Goal: Information Seeking & Learning: Learn about a topic

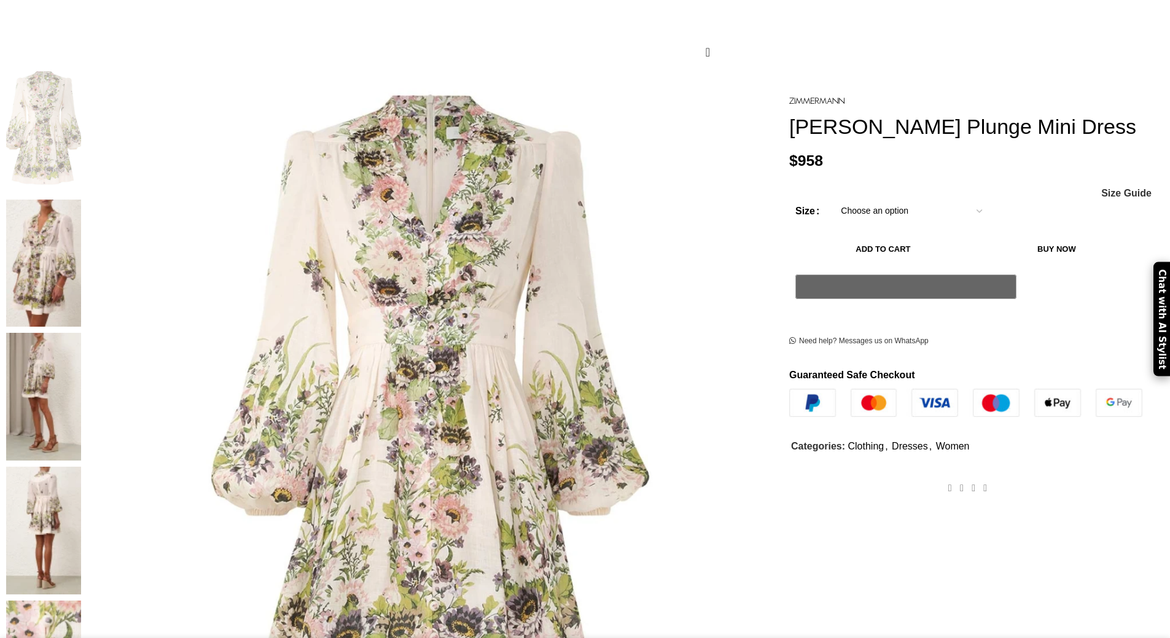
click at [81, 333] on img at bounding box center [43, 397] width 75 height 128
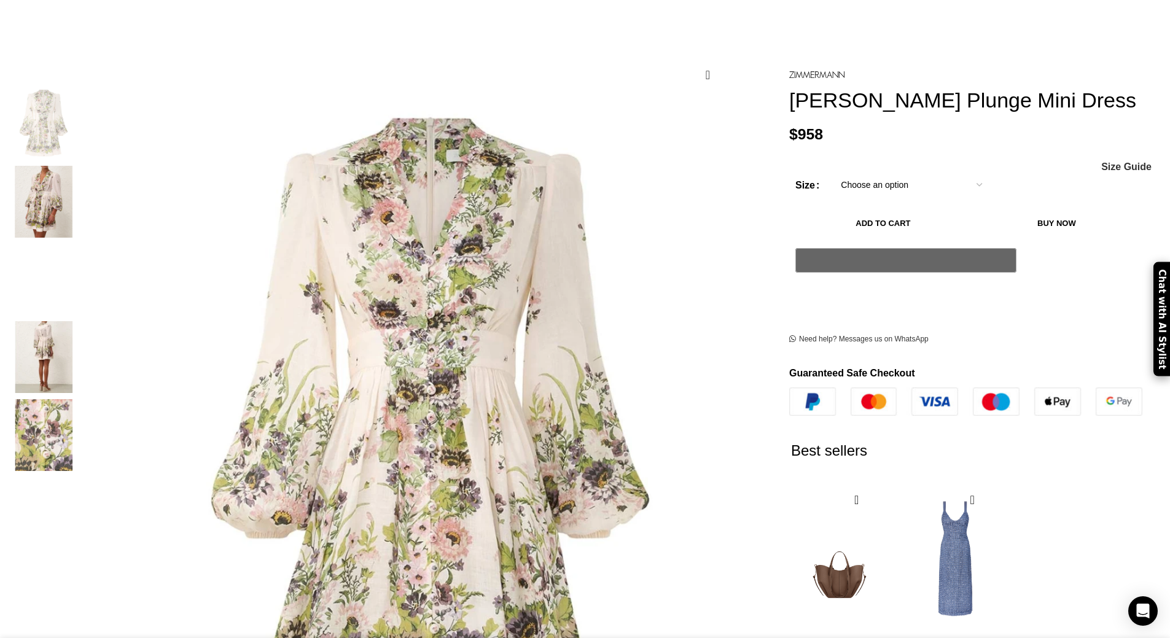
click at [81, 187] on img "2 / 5" at bounding box center [43, 202] width 75 height 72
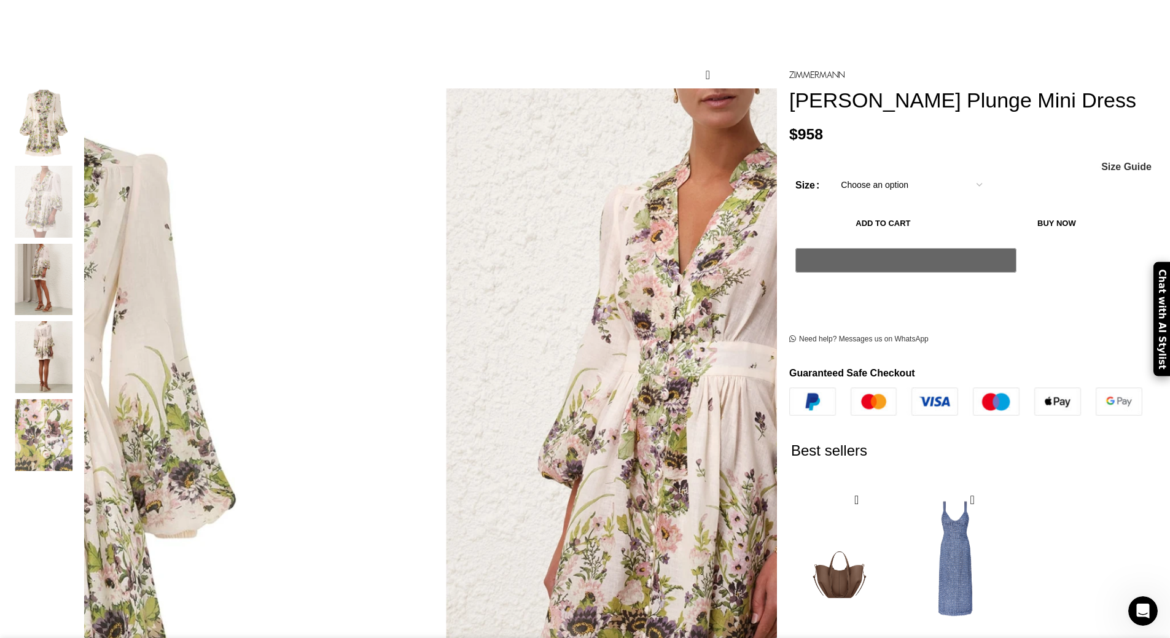
scroll to position [0, 258]
click at [81, 346] on img "4 / 5" at bounding box center [43, 357] width 75 height 72
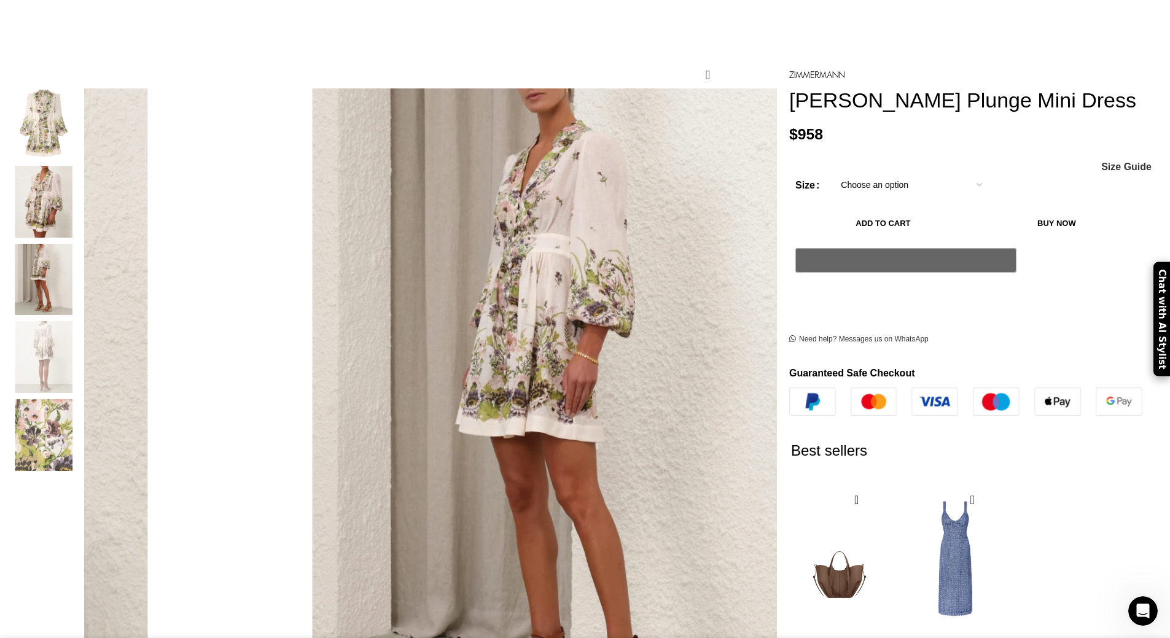
scroll to position [0, 388]
click at [81, 196] on img "2 / 5" at bounding box center [43, 202] width 75 height 72
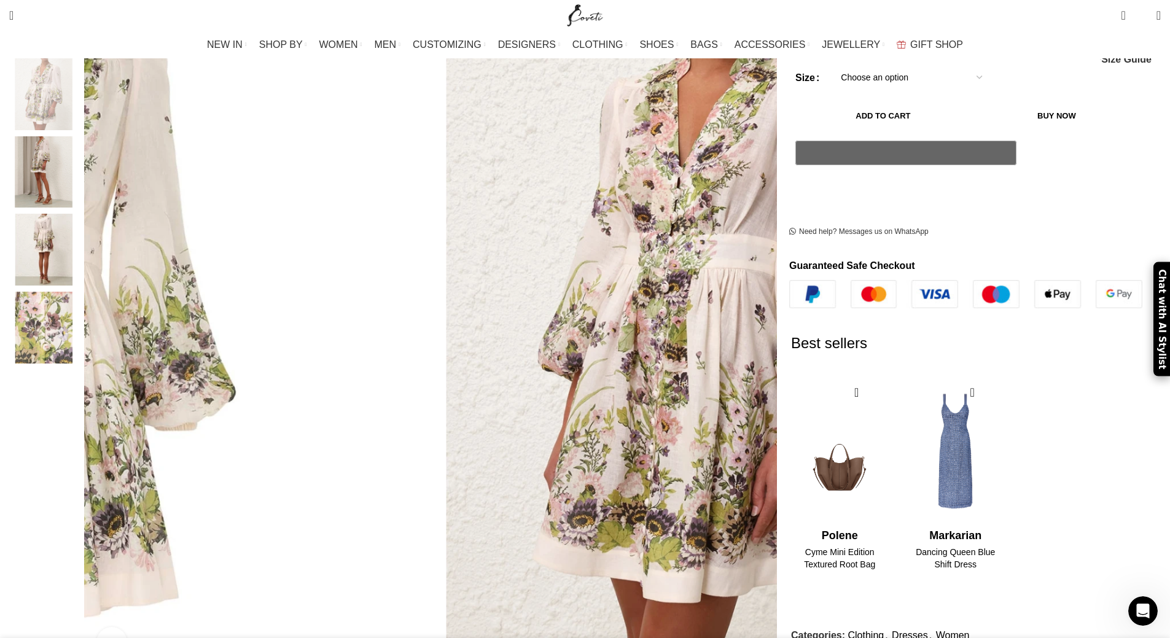
scroll to position [184, 0]
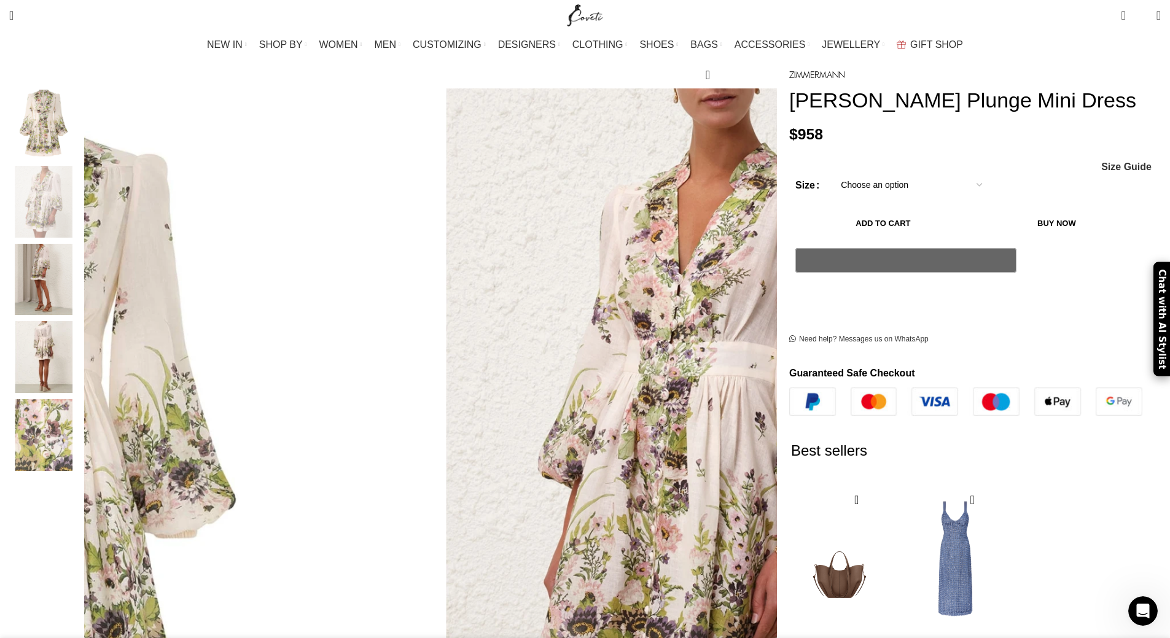
click at [81, 410] on img "5 / 5" at bounding box center [43, 435] width 75 height 72
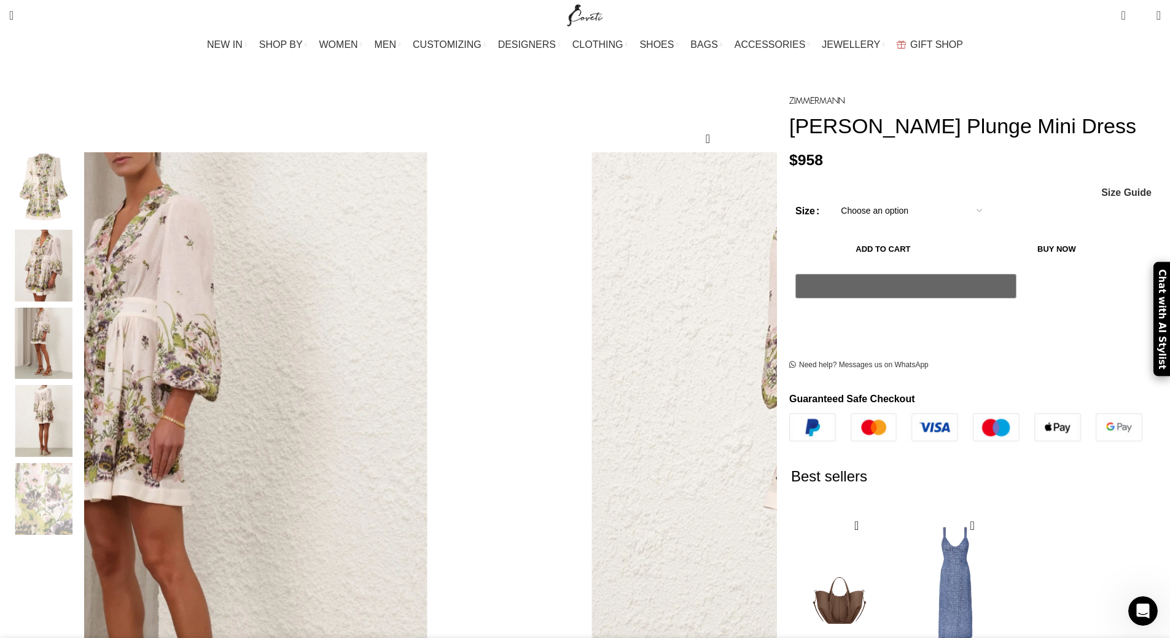
scroll to position [0, 0]
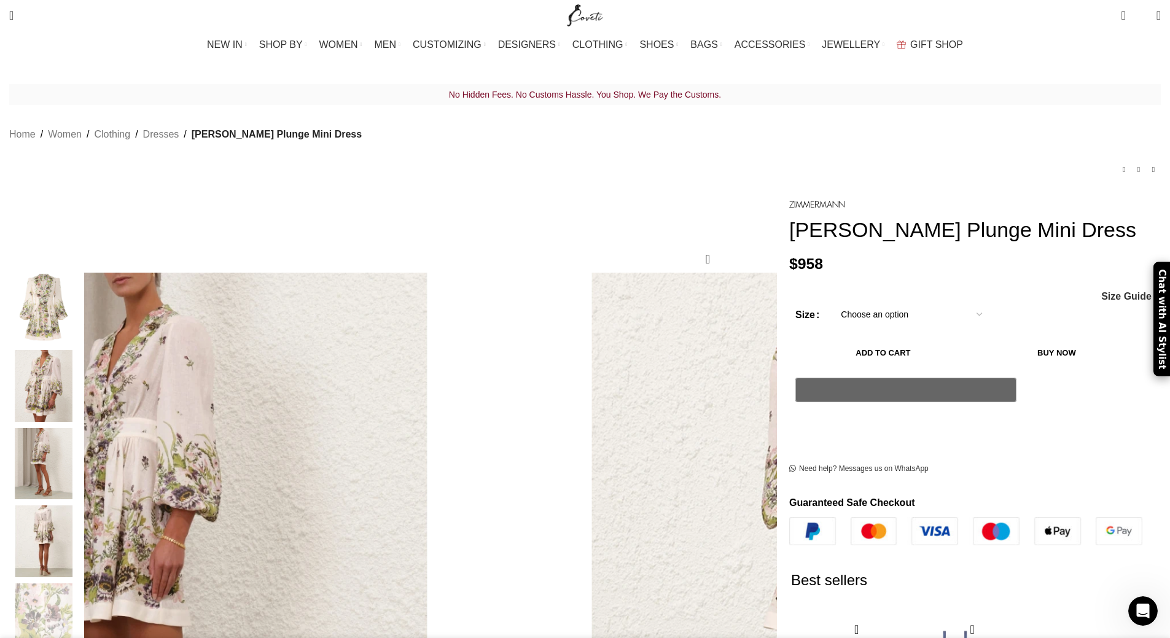
click at [81, 321] on img "1 / 5" at bounding box center [43, 309] width 75 height 72
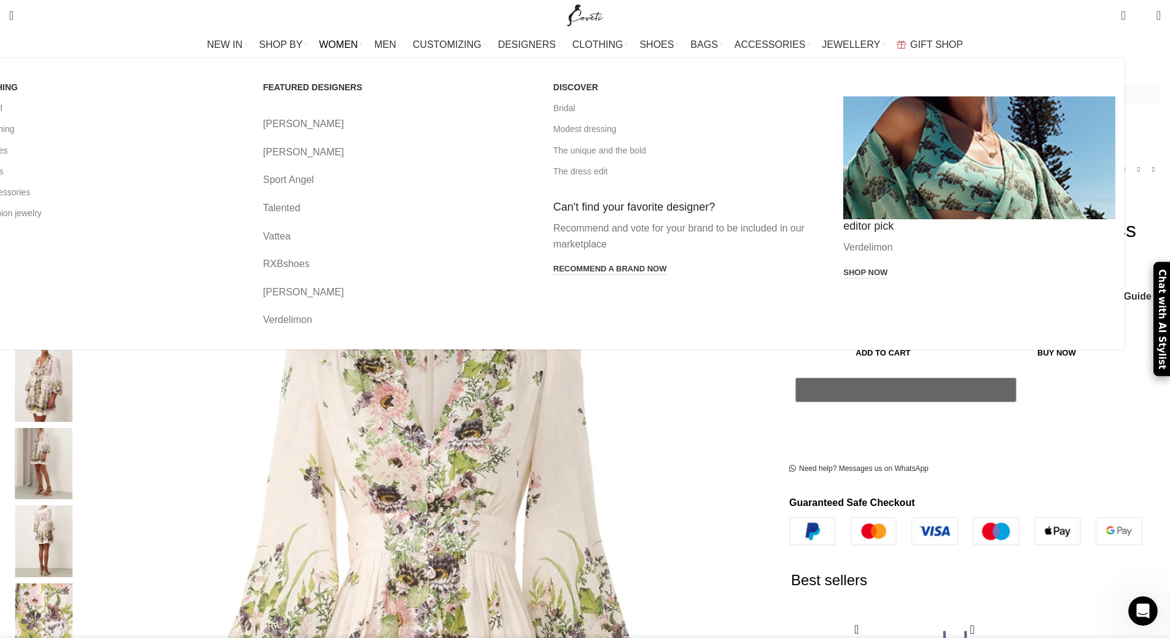
scroll to position [0, 905]
click at [230, 107] on link "View all" at bounding box center [109, 108] width 272 height 21
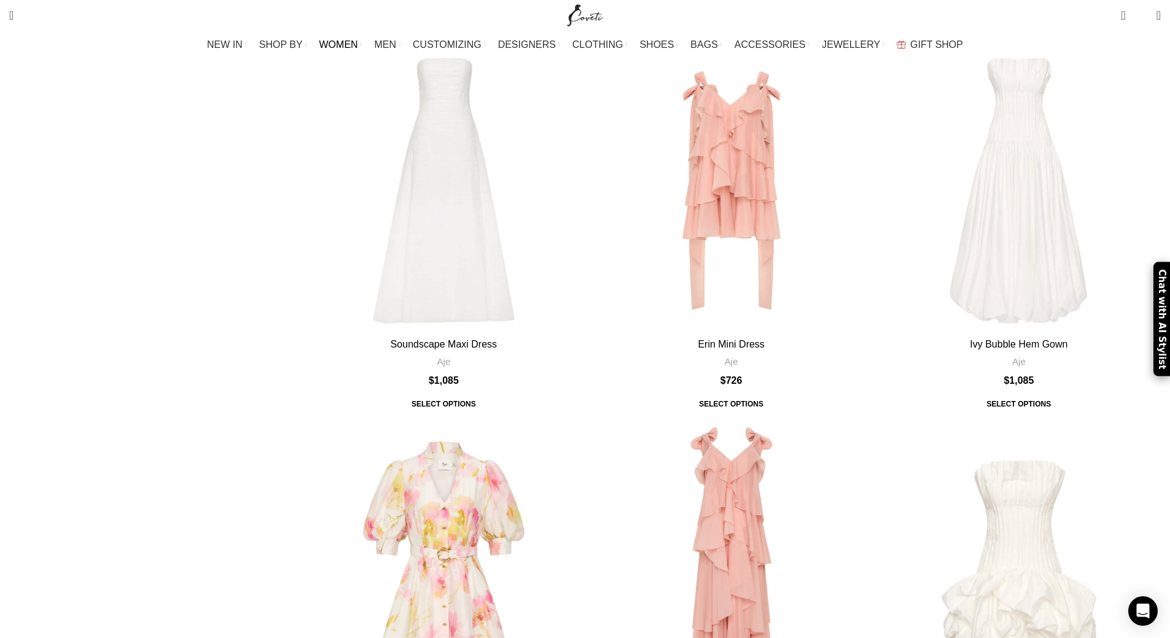
scroll to position [1167, 0]
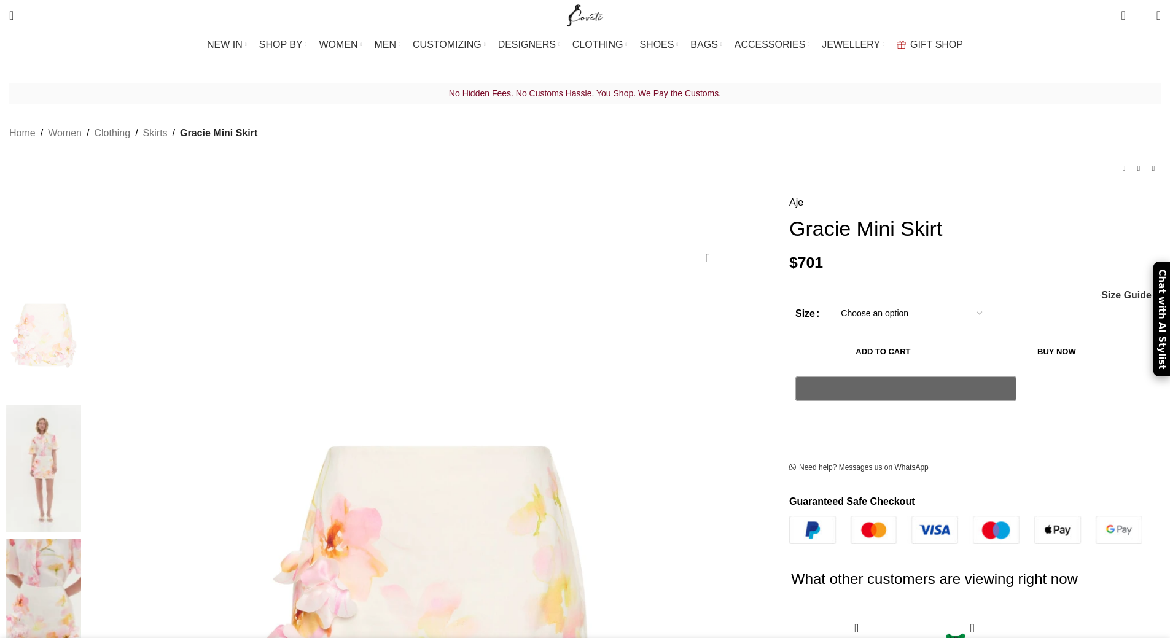
click at [81, 538] on img at bounding box center [43, 602] width 75 height 128
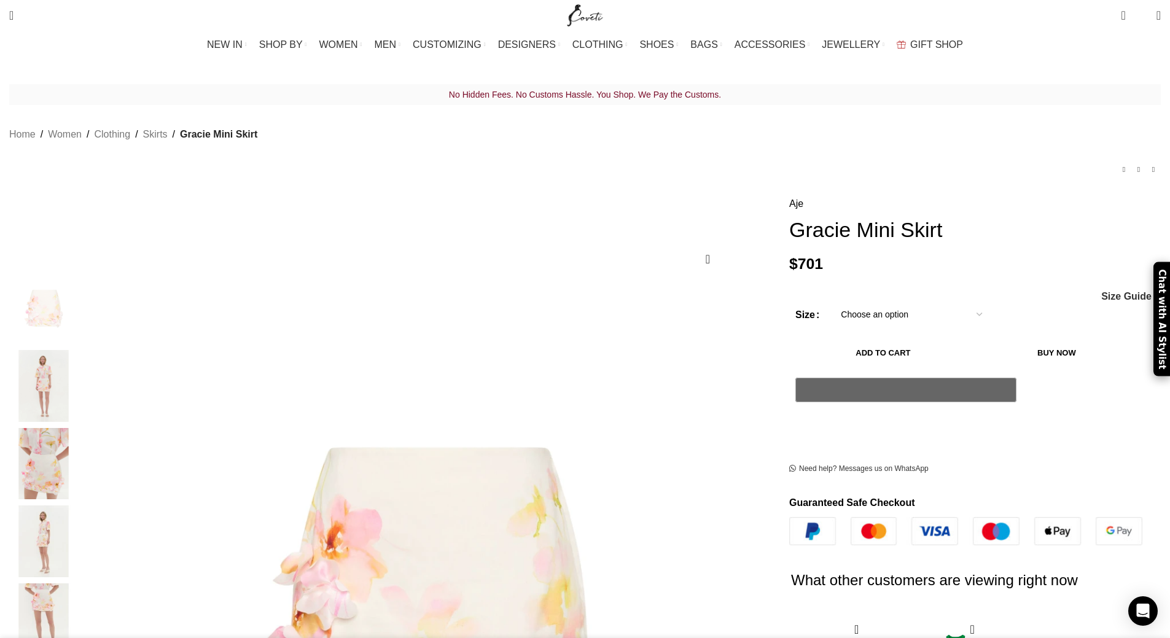
scroll to position [123, 0]
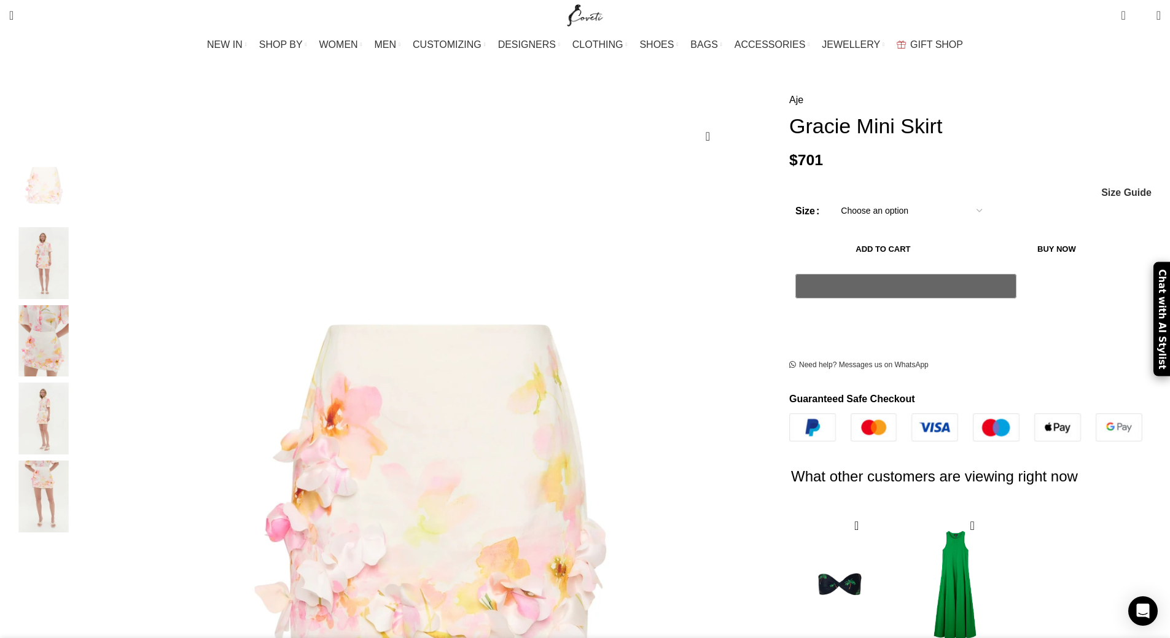
click at [81, 417] on img "4 / 5" at bounding box center [43, 419] width 75 height 72
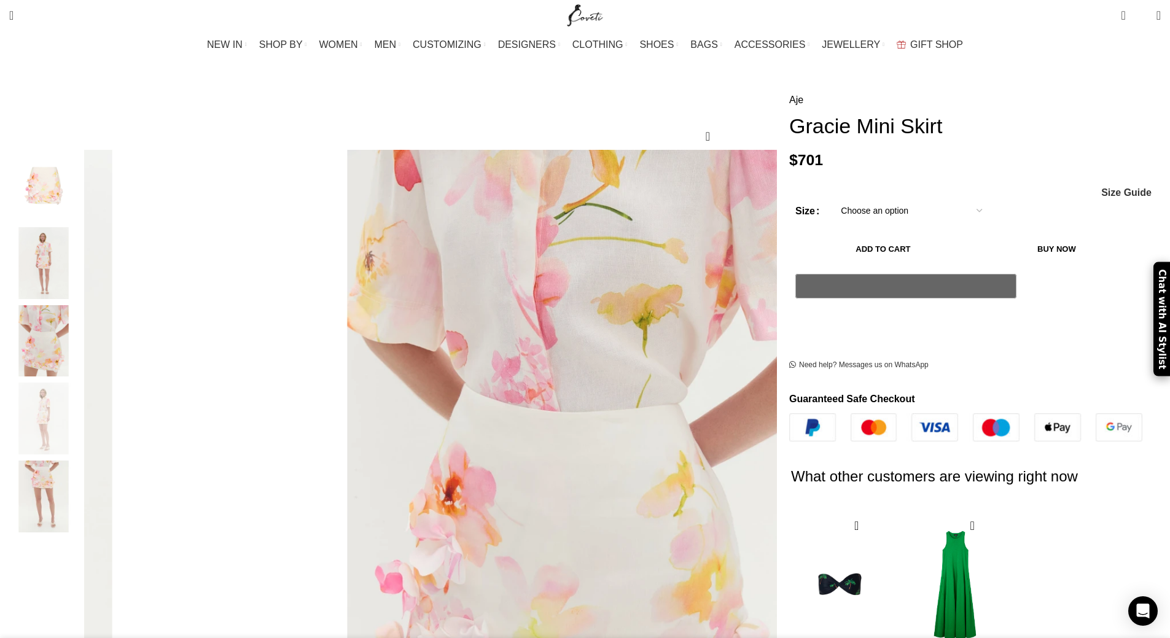
click at [81, 243] on img "2 / 5" at bounding box center [43, 263] width 75 height 72
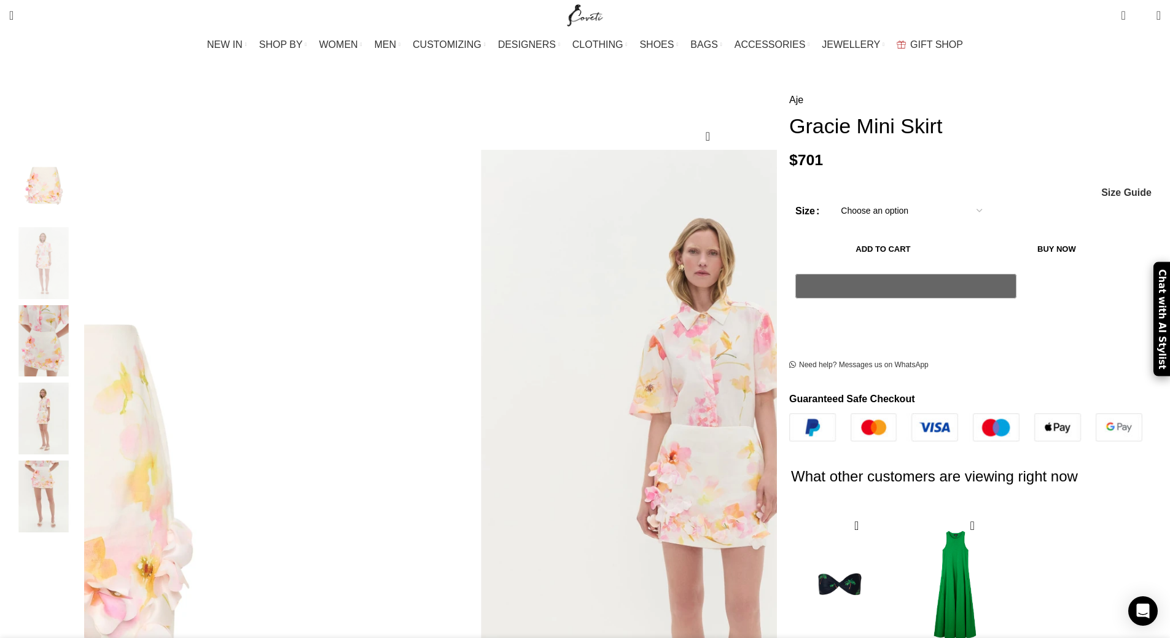
click at [81, 173] on img "1 / 5" at bounding box center [43, 186] width 75 height 72
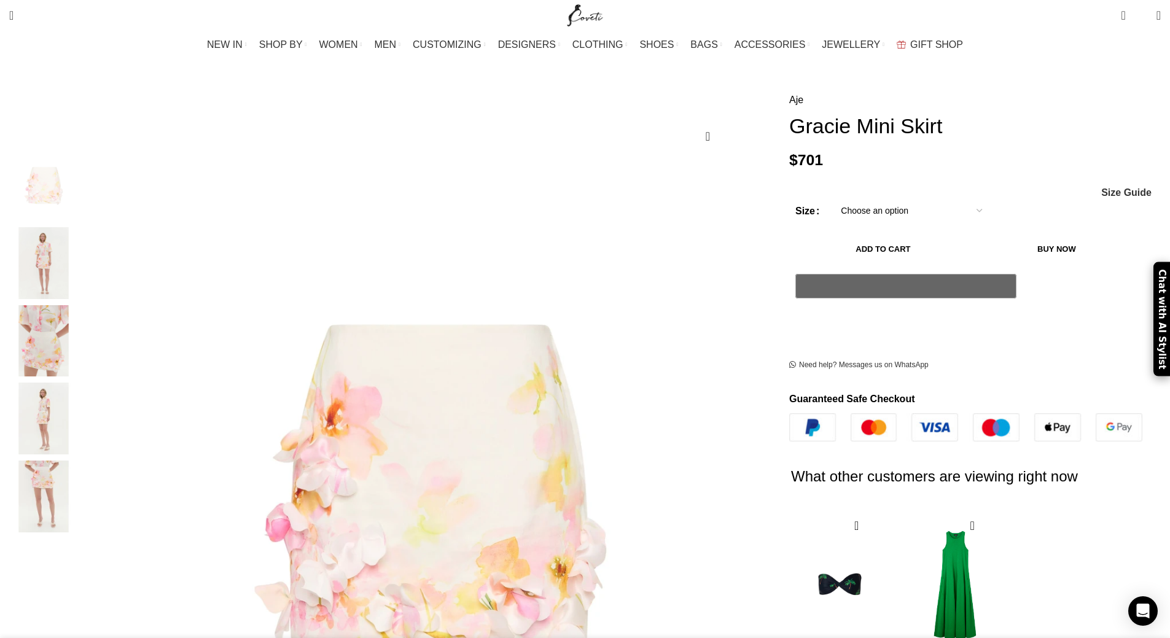
scroll to position [0, 388]
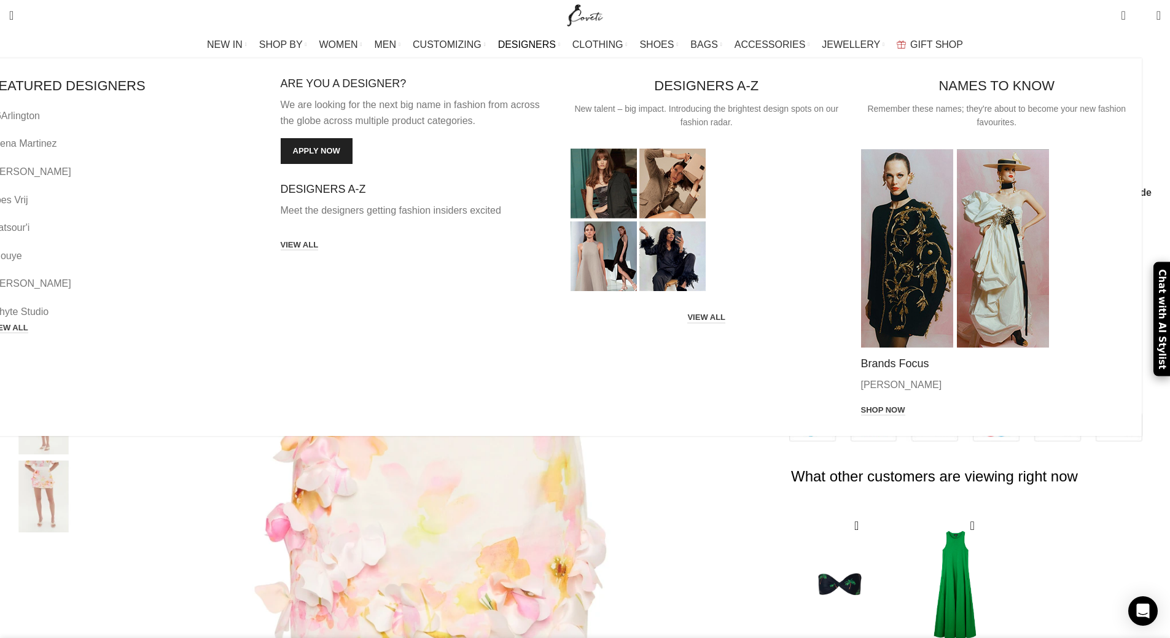
click at [528, 47] on span "DESIGNERS" at bounding box center [527, 45] width 58 height 12
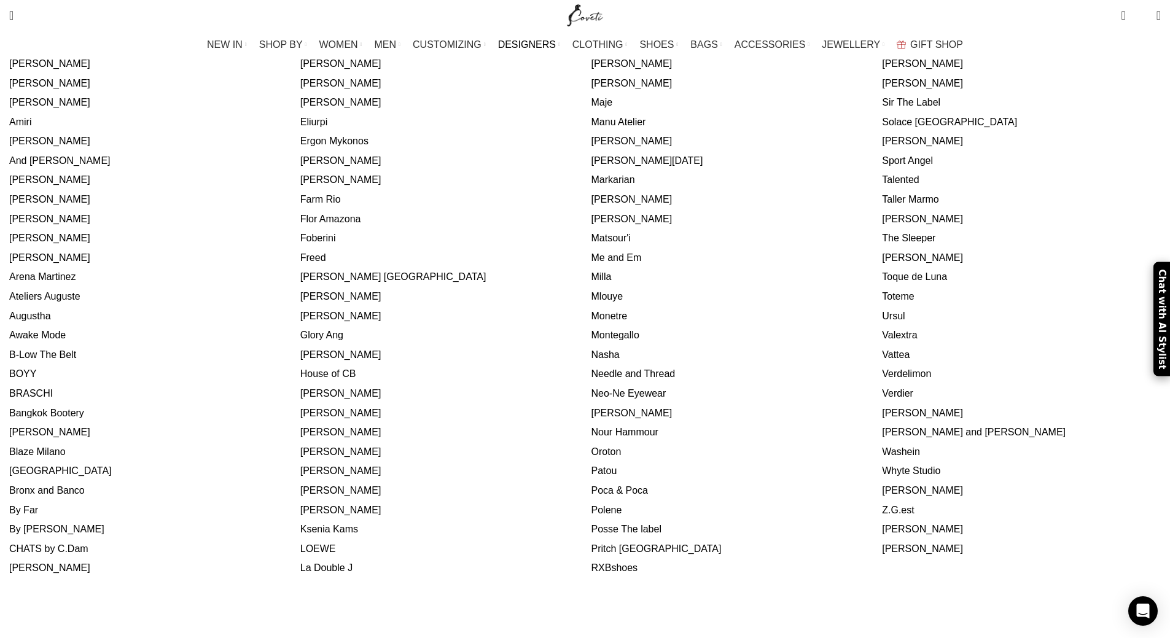
scroll to position [368, 0]
click at [882, 543] on link "Zuhair Murad" at bounding box center [922, 548] width 81 height 10
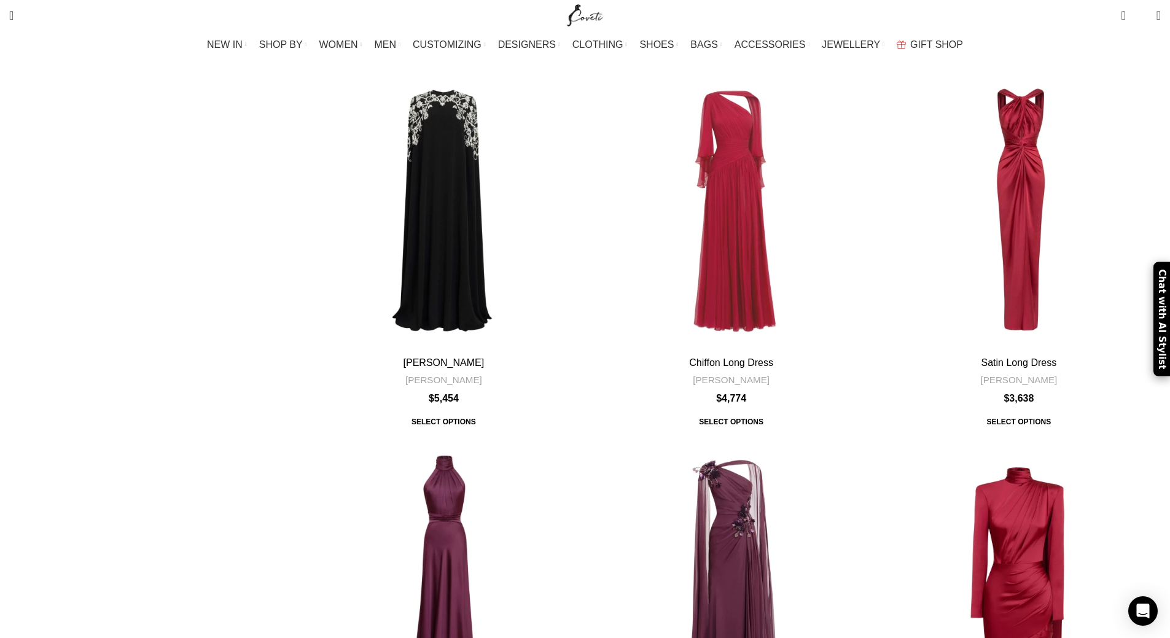
scroll to position [2579, 0]
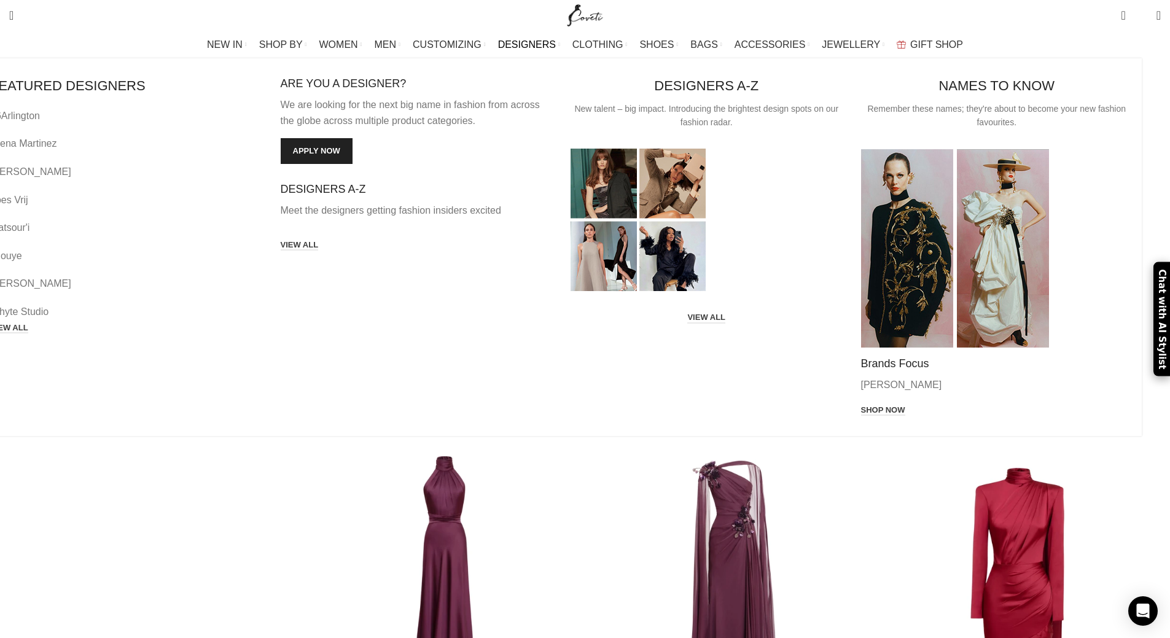
click at [532, 42] on span "DESIGNERS" at bounding box center [527, 45] width 58 height 12
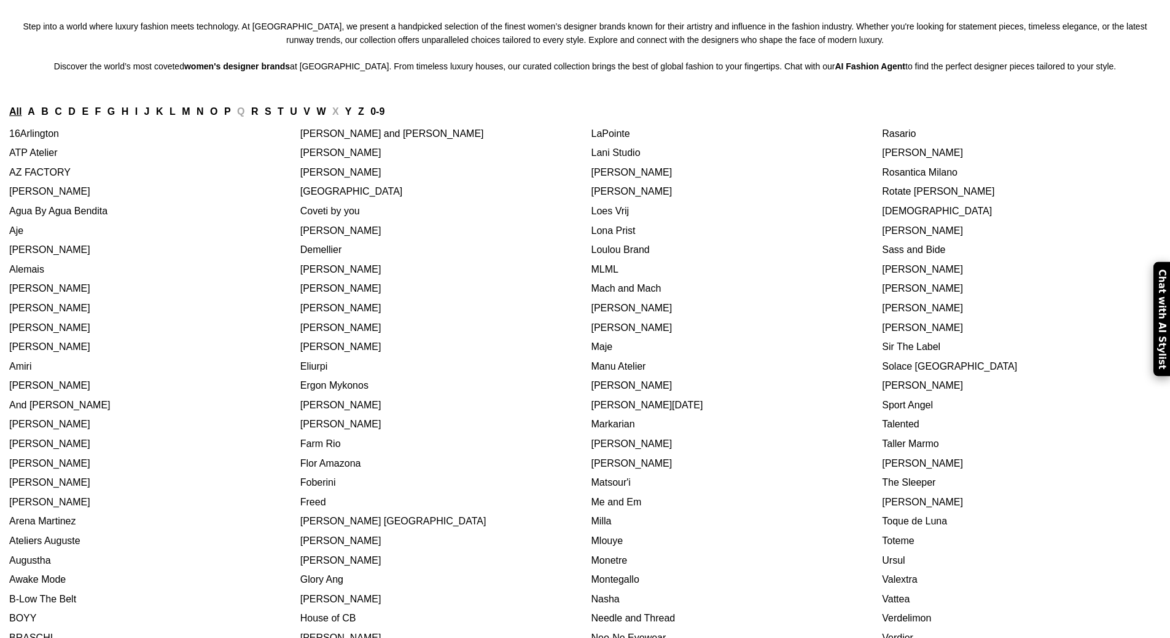
scroll to position [123, 0]
click at [381, 351] on link "[PERSON_NAME]" at bounding box center [340, 346] width 81 height 10
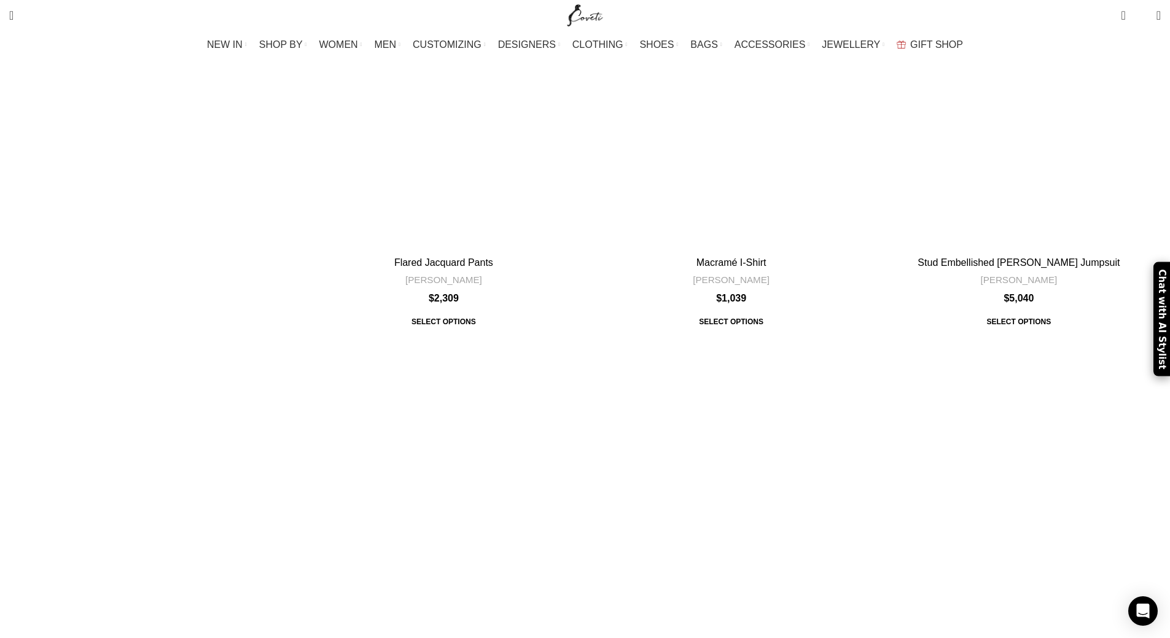
scroll to position [4973, 0]
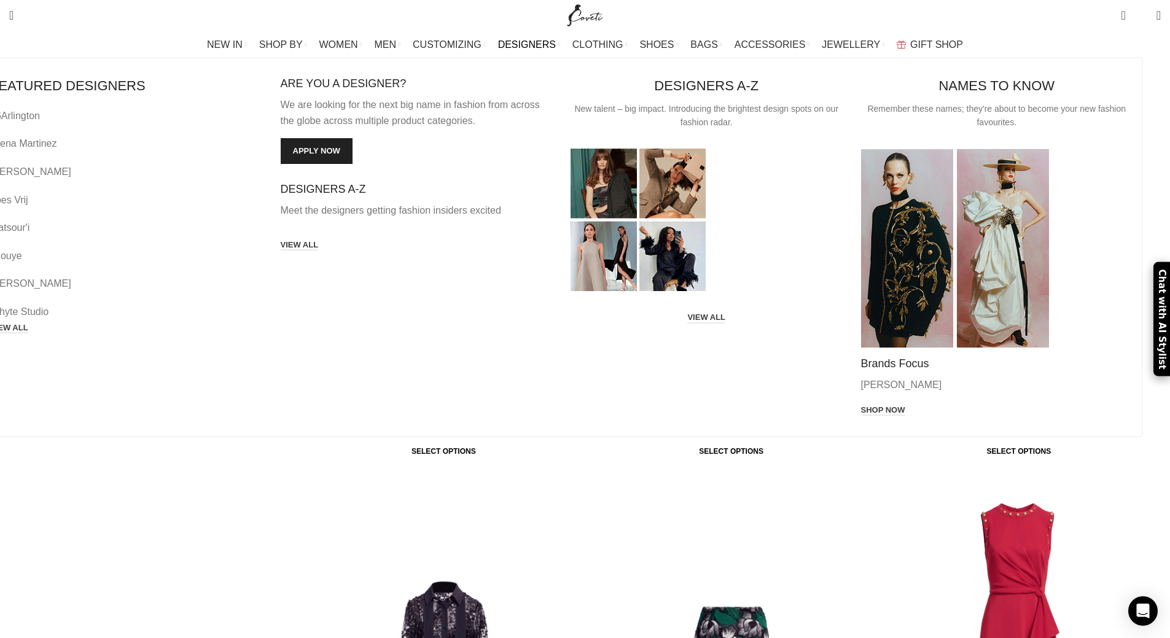
click at [542, 45] on span "DESIGNERS" at bounding box center [527, 45] width 58 height 12
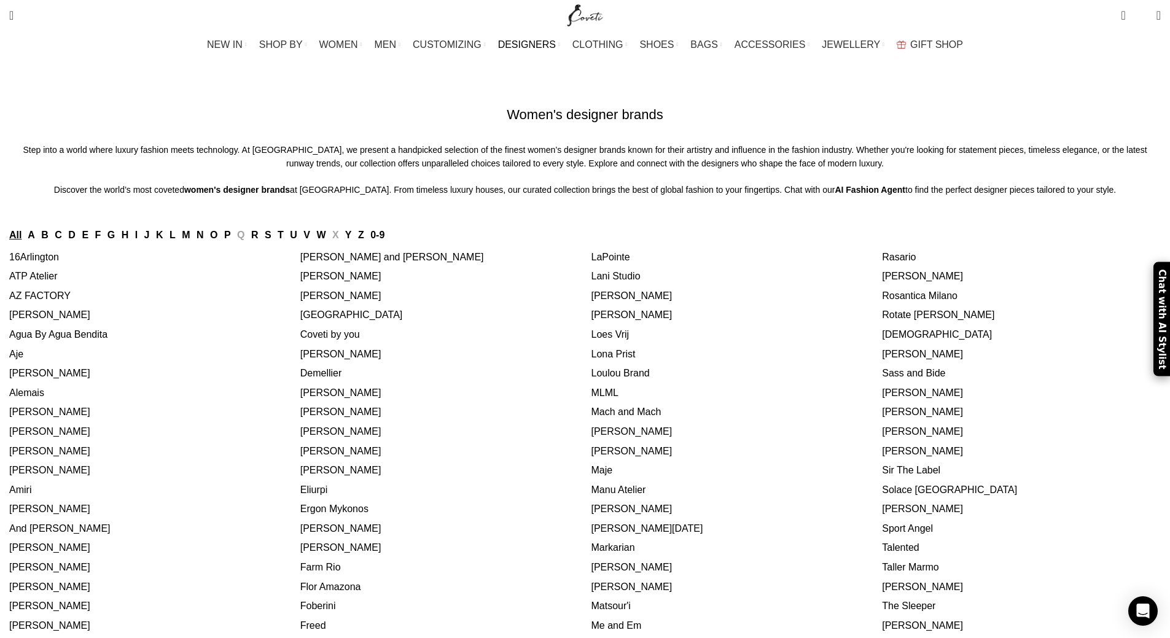
scroll to position [184, 0]
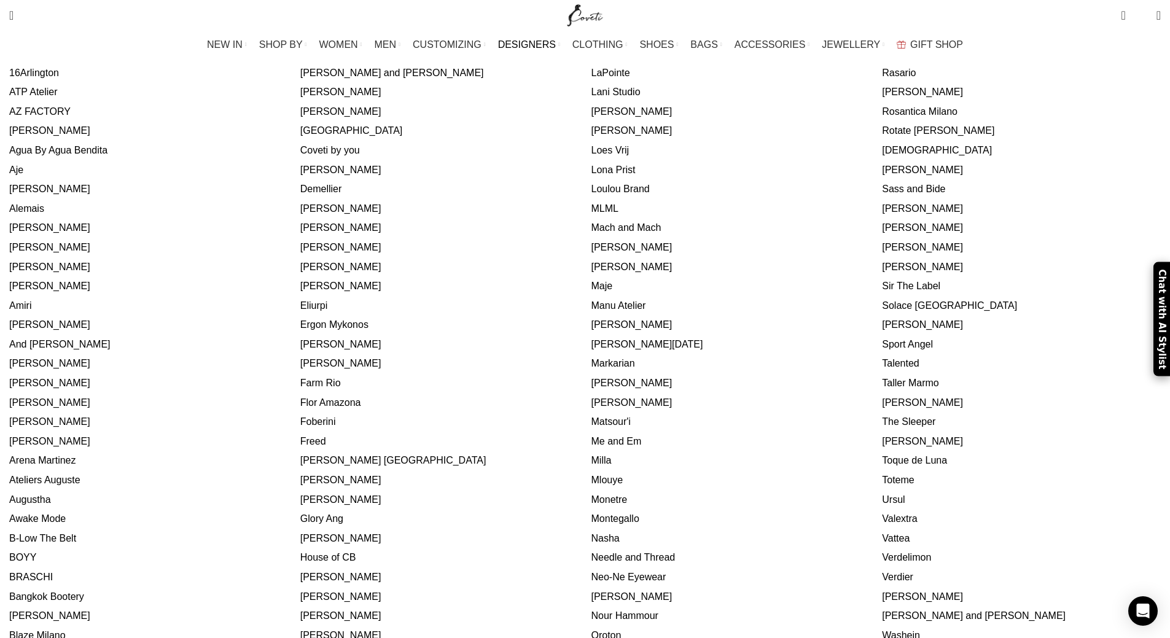
click at [327, 311] on link "Eliurpi" at bounding box center [313, 305] width 27 height 10
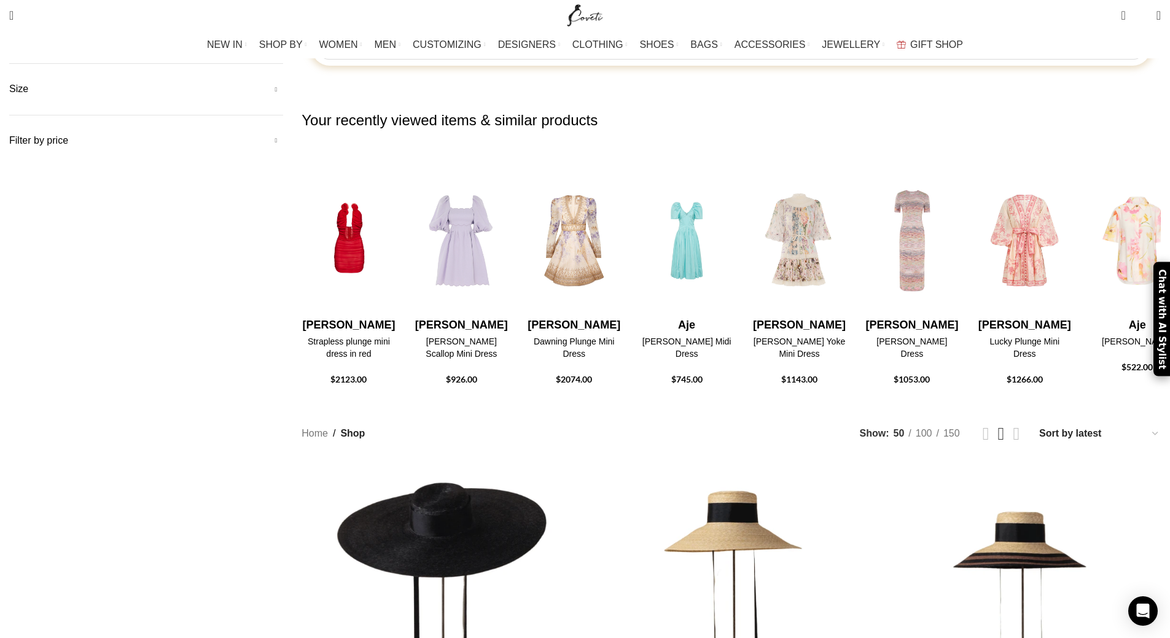
scroll to position [430, 0]
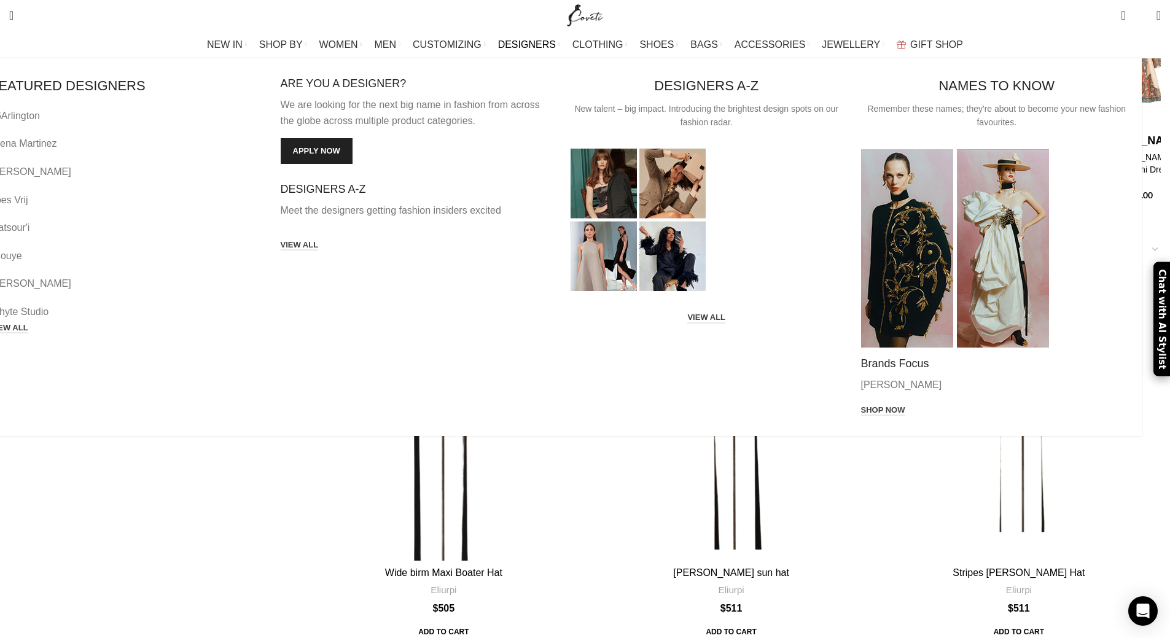
click at [524, 44] on span "DESIGNERS" at bounding box center [527, 45] width 58 height 12
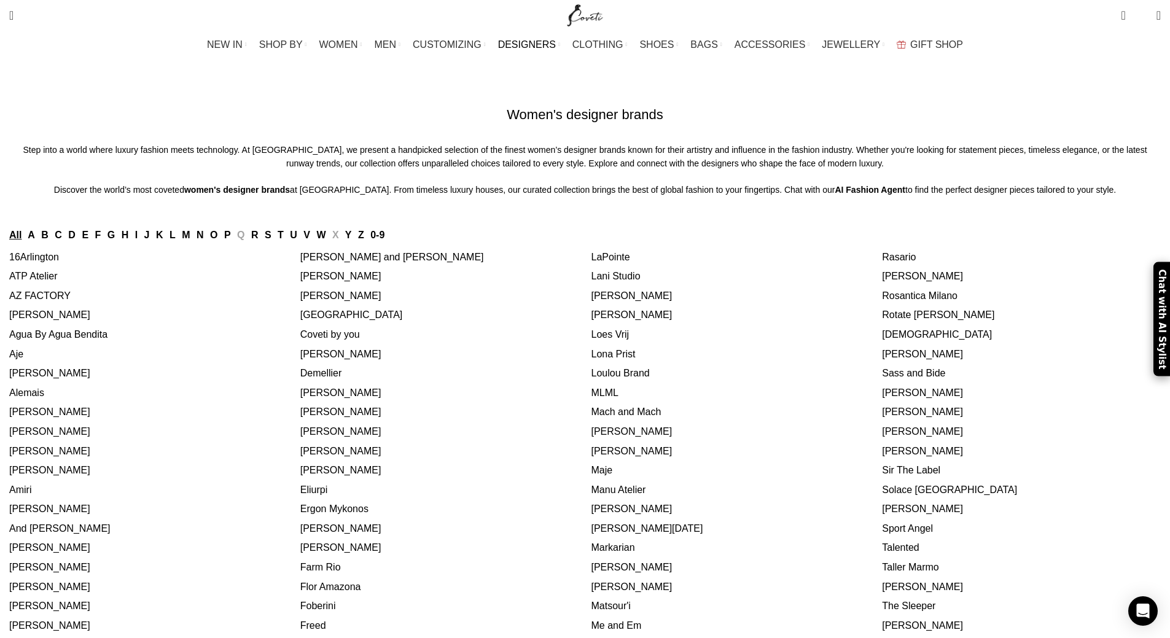
scroll to position [184, 0]
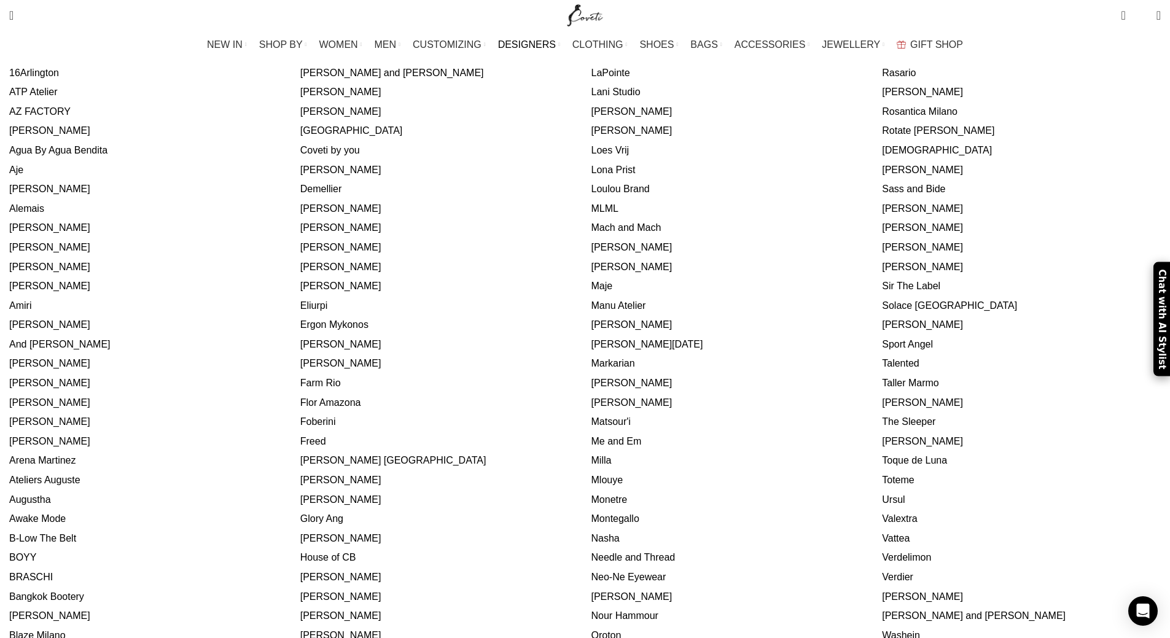
click at [90, 378] on link "[PERSON_NAME]" at bounding box center [49, 383] width 81 height 10
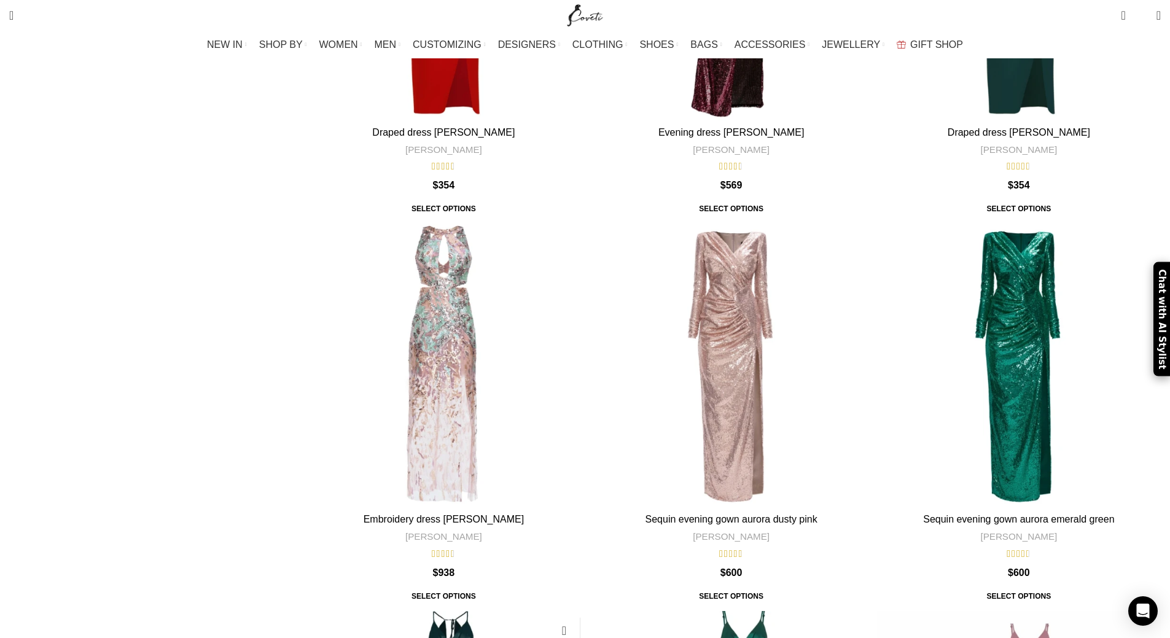
scroll to position [860, 0]
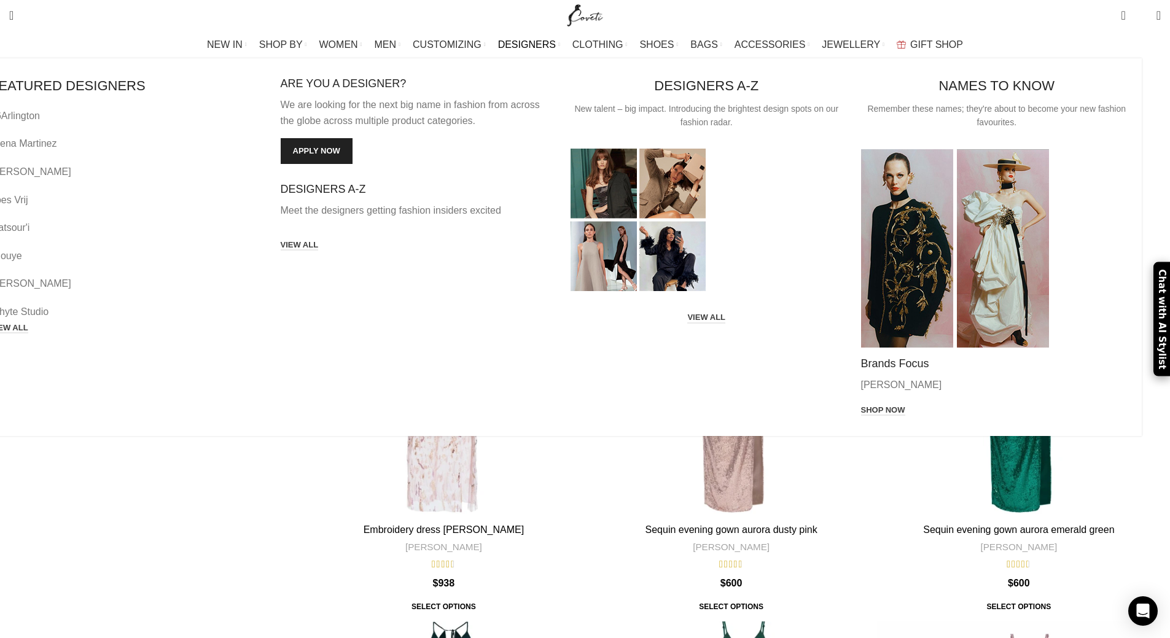
click at [526, 47] on span "DESIGNERS" at bounding box center [527, 45] width 58 height 12
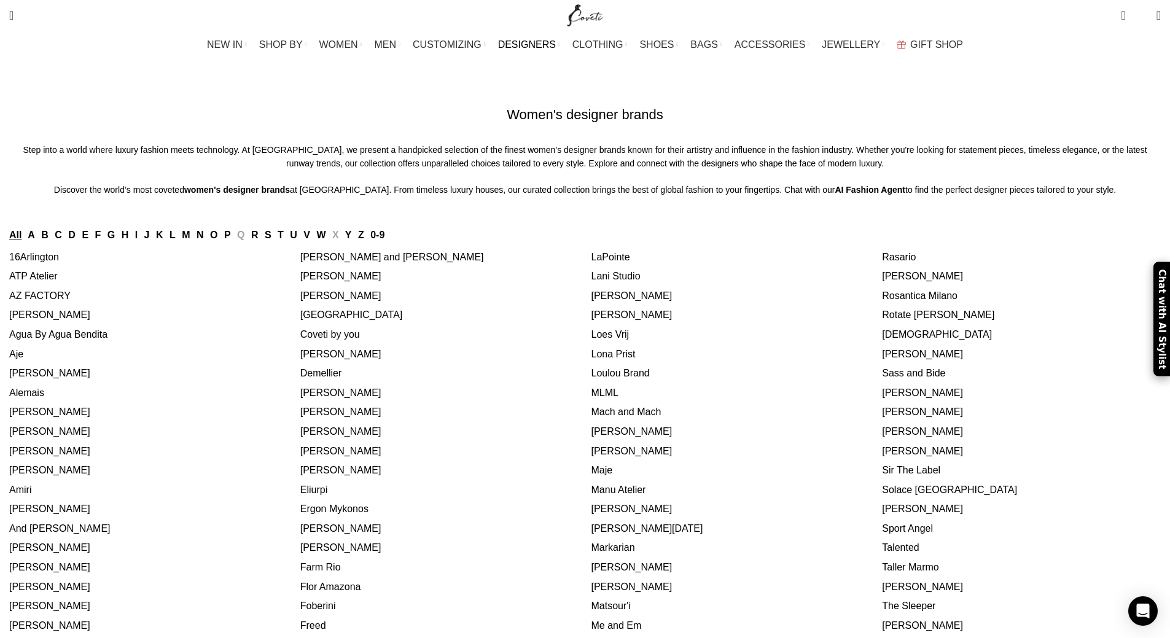
scroll to position [184, 0]
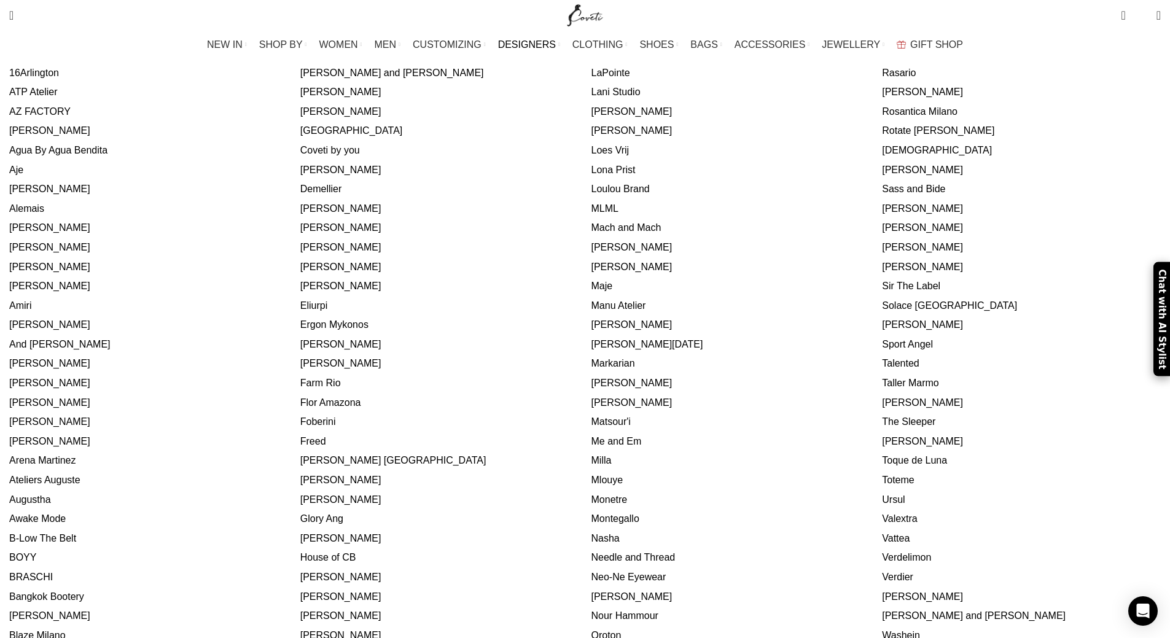
click at [326, 436] on link "Freed" at bounding box center [313, 441] width 26 height 10
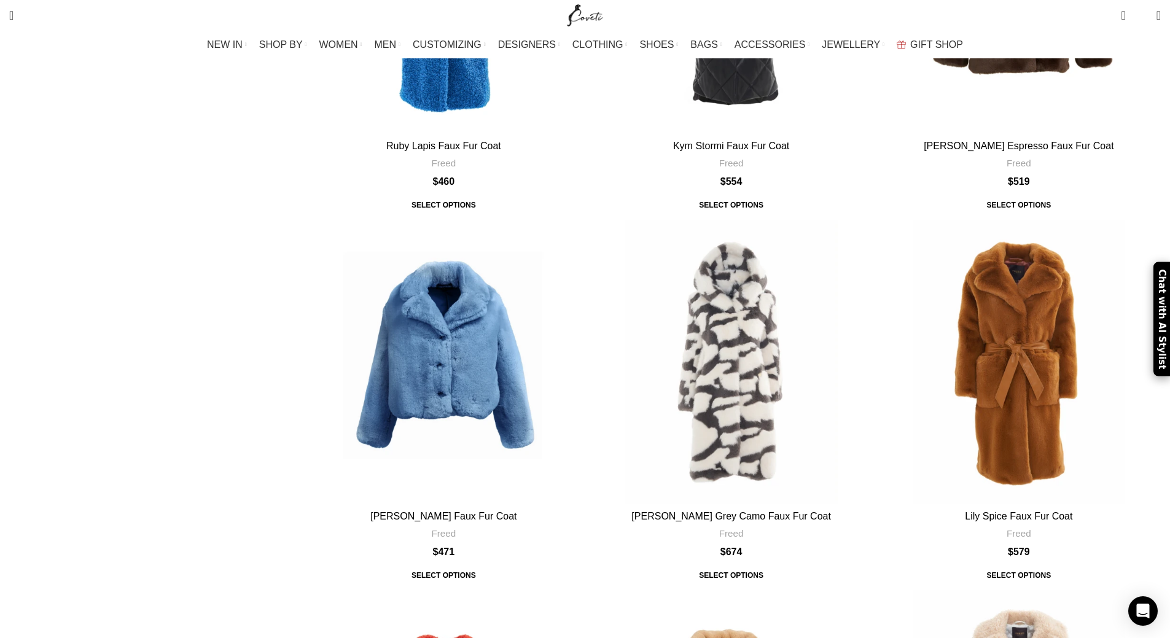
scroll to position [1351, 0]
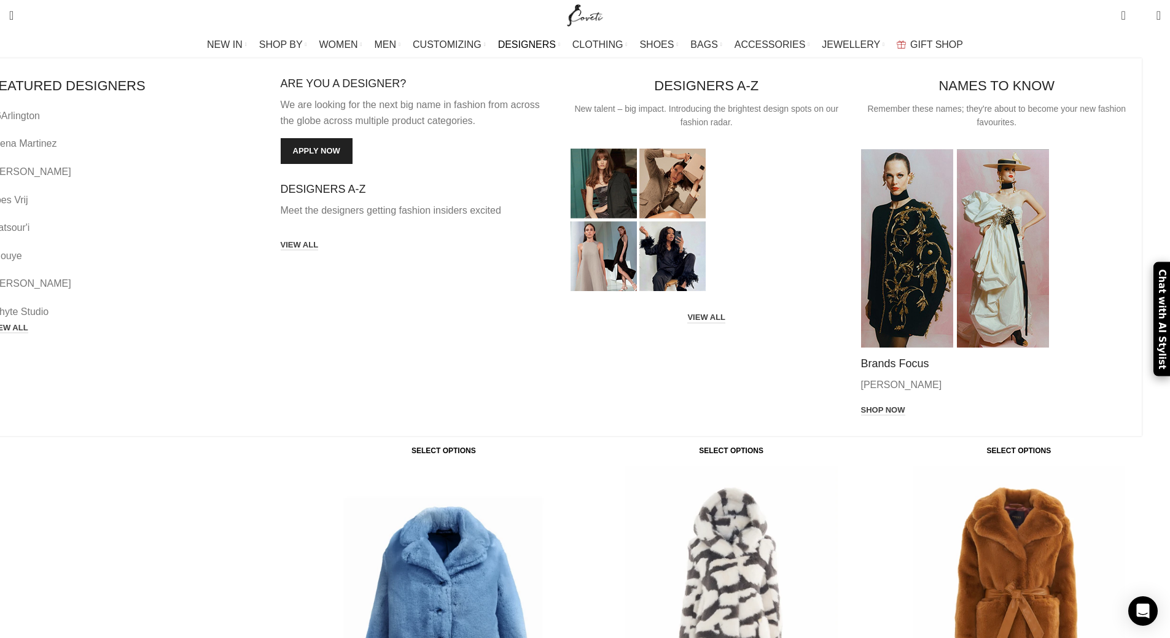
click at [522, 46] on span "DESIGNERS" at bounding box center [527, 45] width 58 height 12
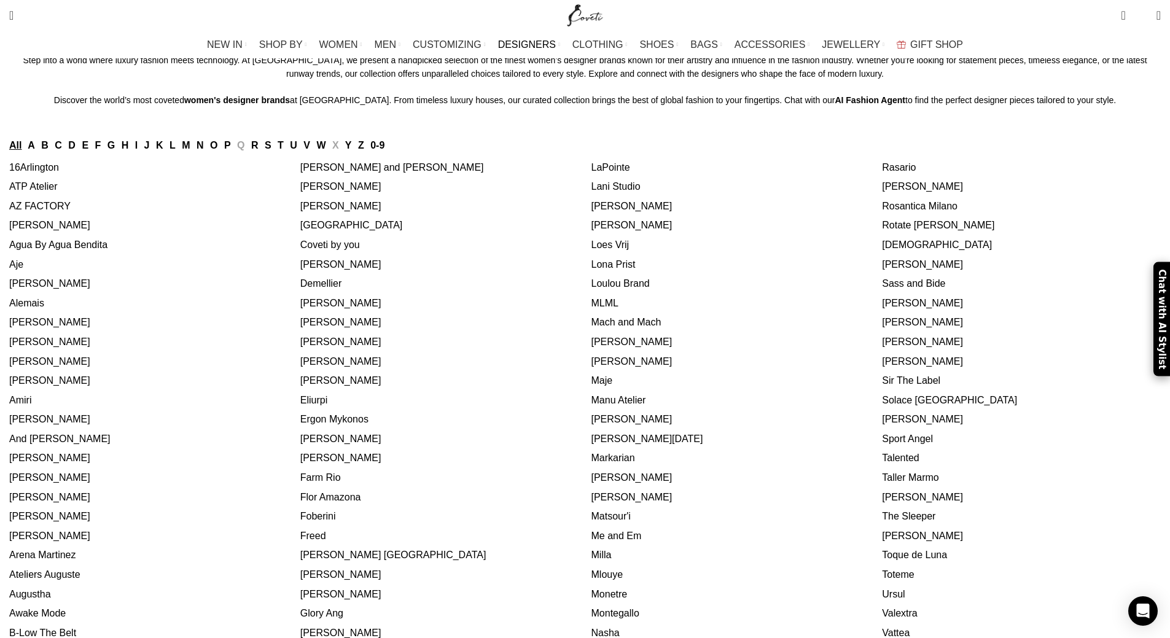
scroll to position [184, 0]
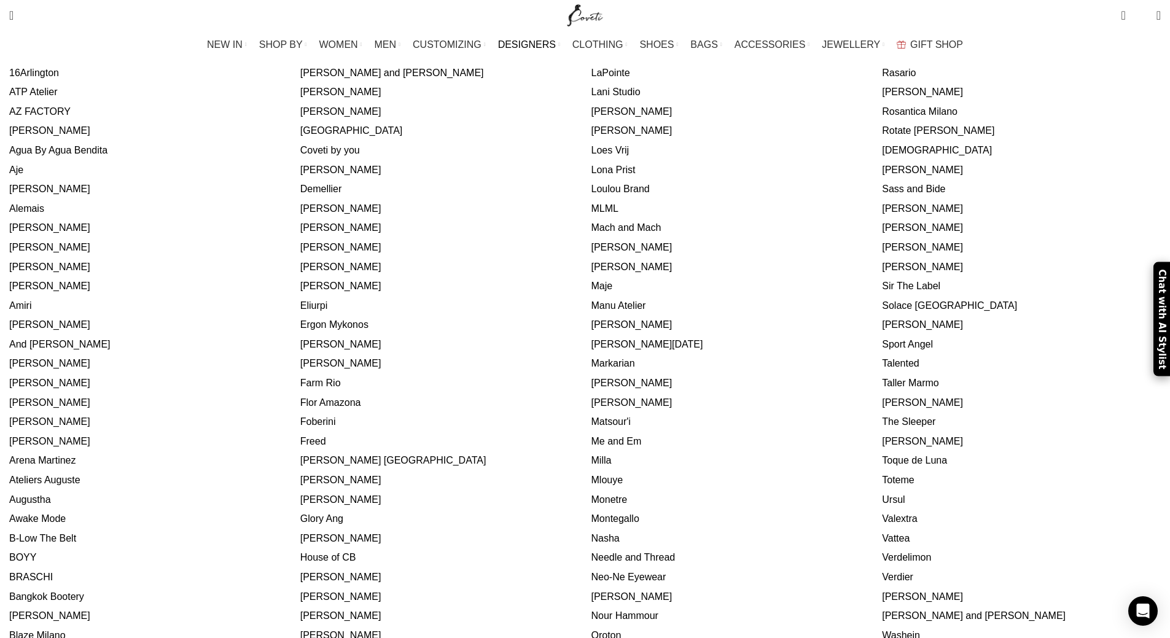
click at [882, 252] on link "[PERSON_NAME]" at bounding box center [922, 247] width 81 height 10
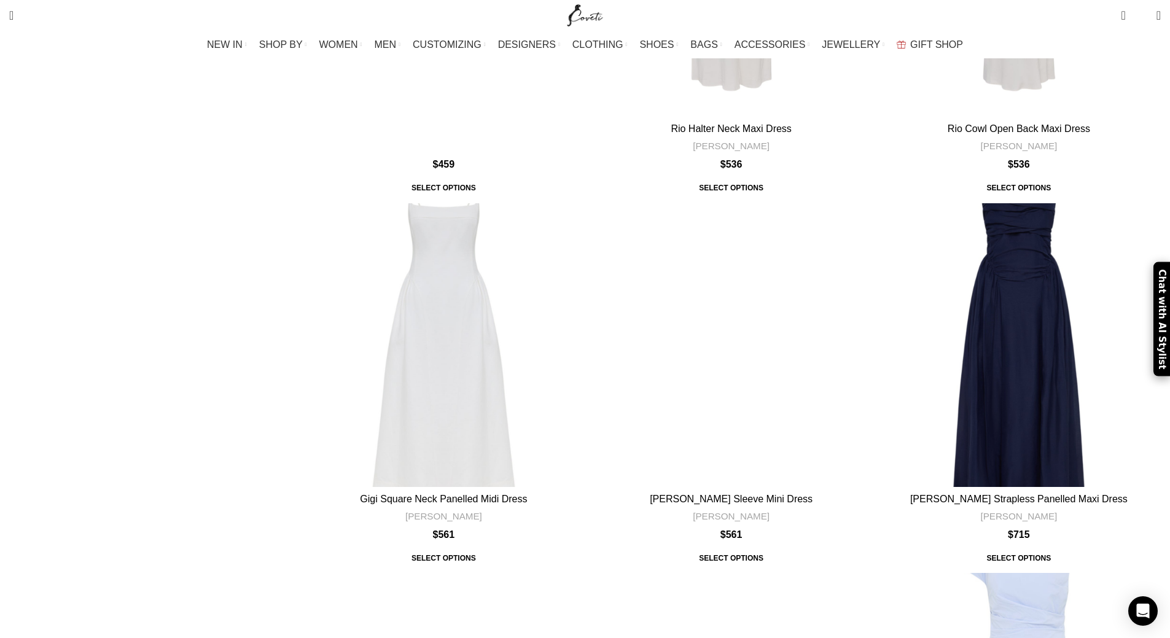
scroll to position [675, 0]
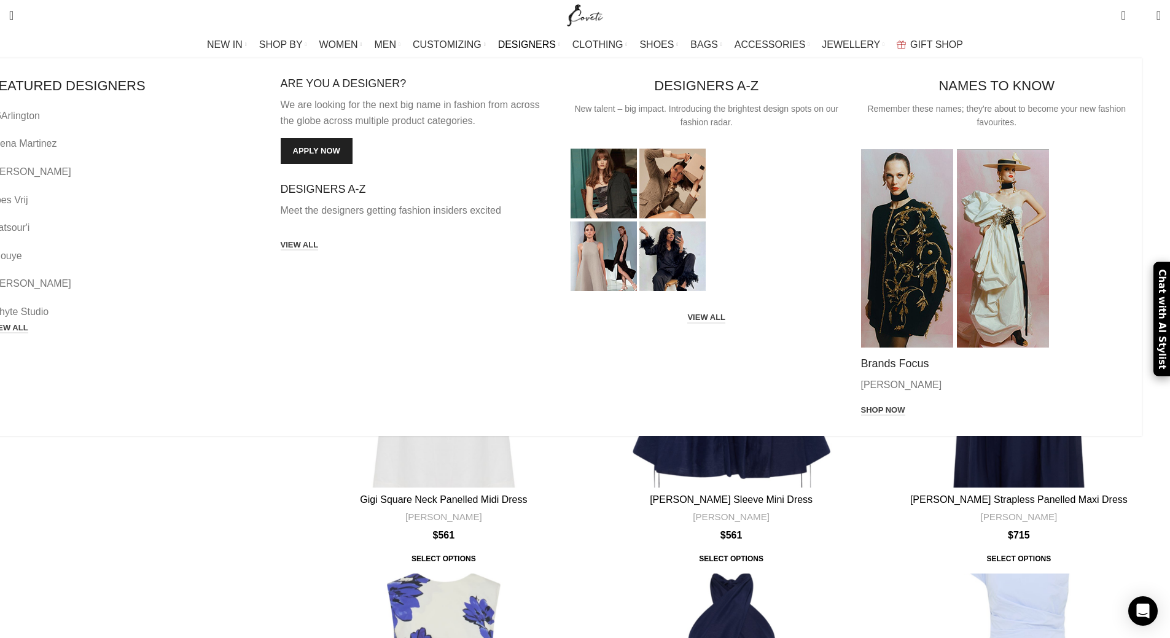
click at [531, 47] on span "DESIGNERS" at bounding box center [527, 45] width 58 height 12
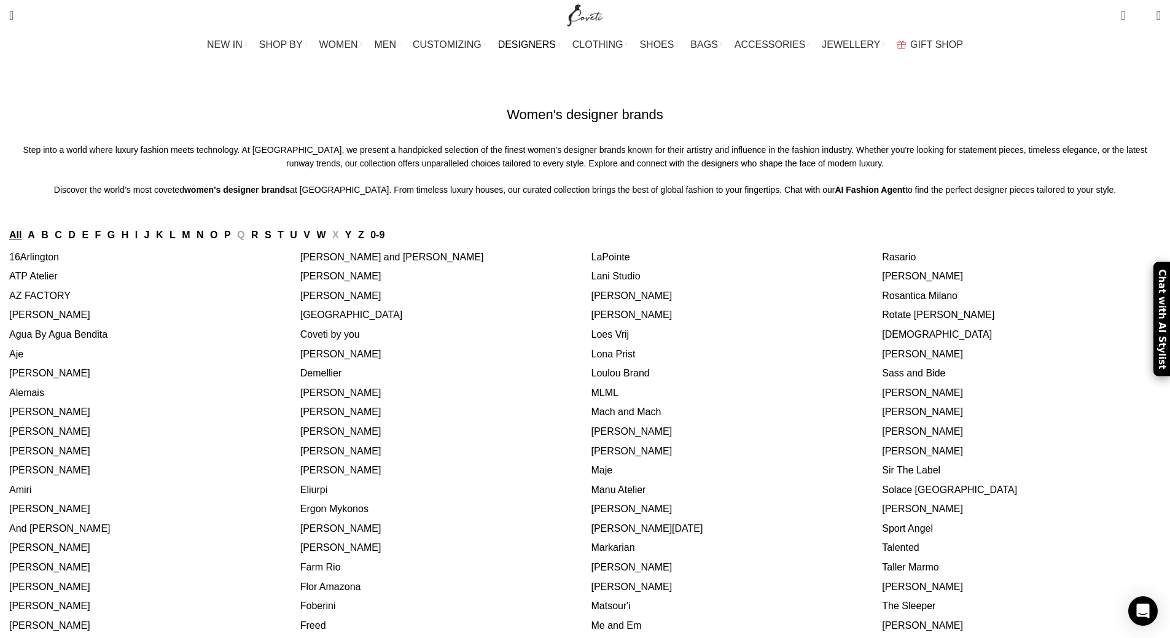
click at [882, 262] on link "Rasario" at bounding box center [899, 257] width 34 height 10
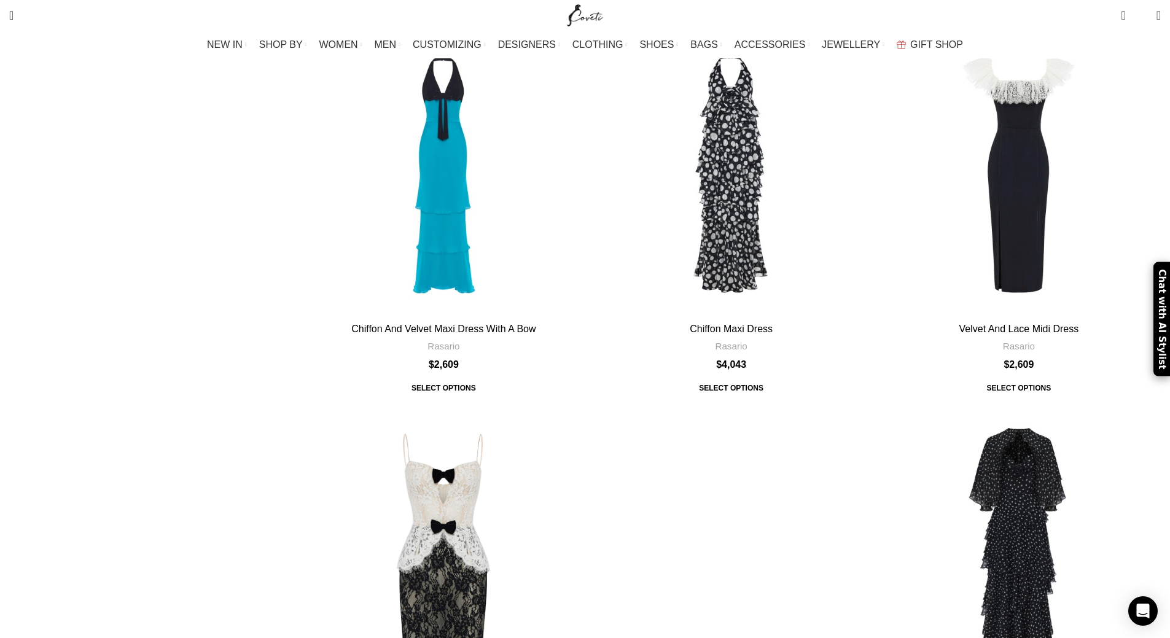
scroll to position [2763, 0]
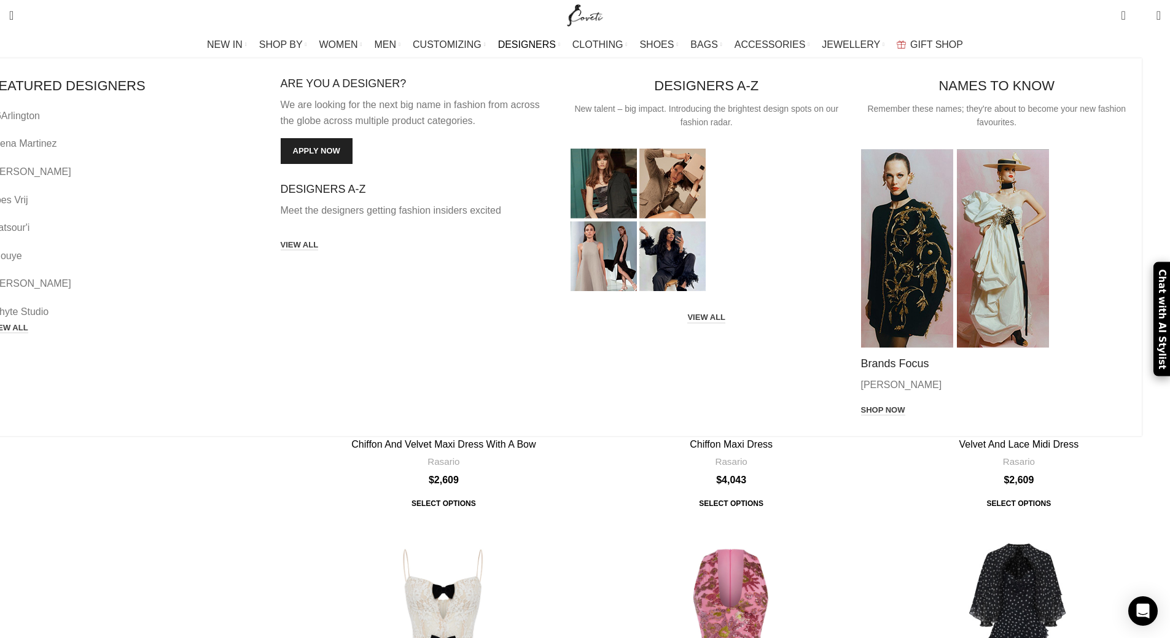
click at [530, 42] on span "DESIGNERS" at bounding box center [527, 45] width 58 height 12
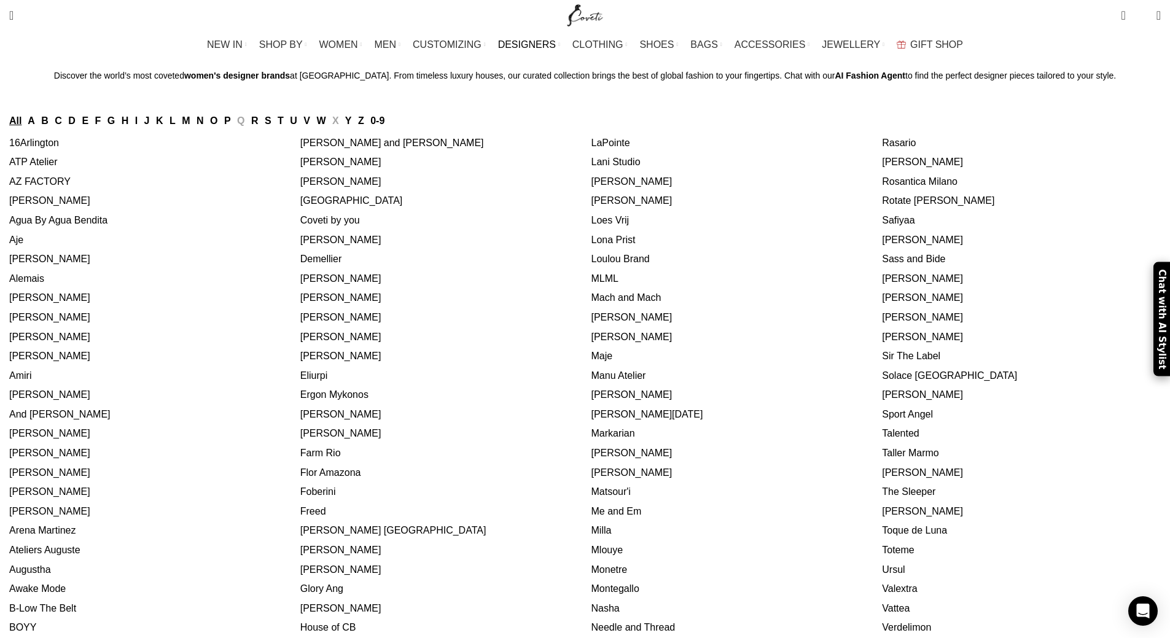
scroll to position [61, 0]
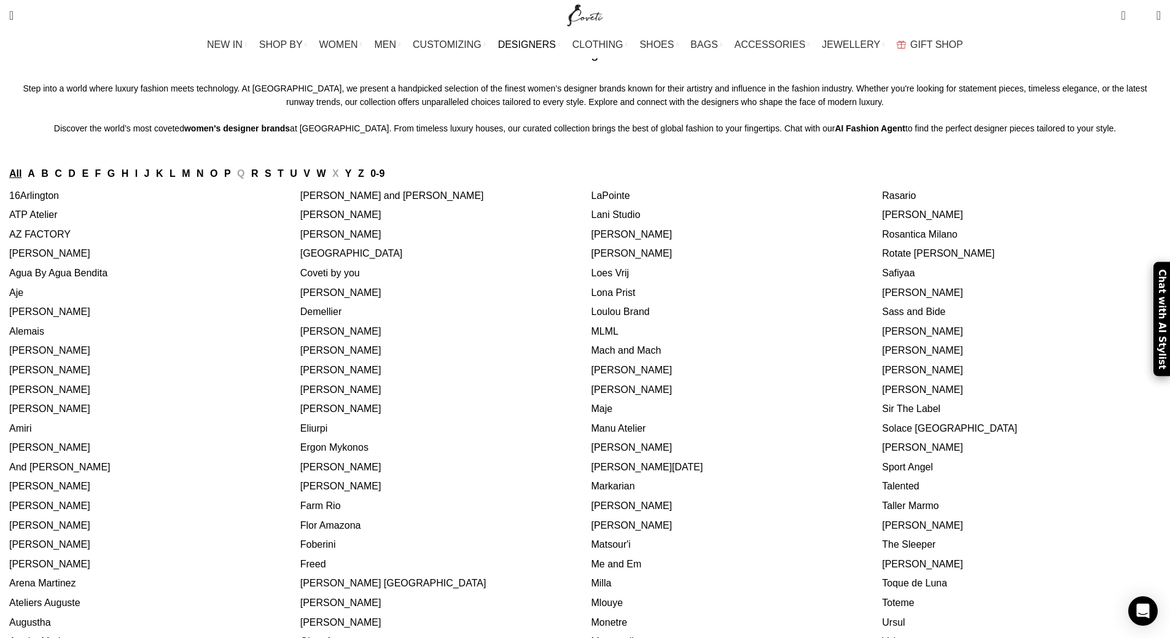
click at [456, 201] on link "[PERSON_NAME] and [PERSON_NAME]" at bounding box center [392, 195] width 184 height 10
click at [452, 201] on link "[PERSON_NAME] and [PERSON_NAME]" at bounding box center [392, 195] width 184 height 10
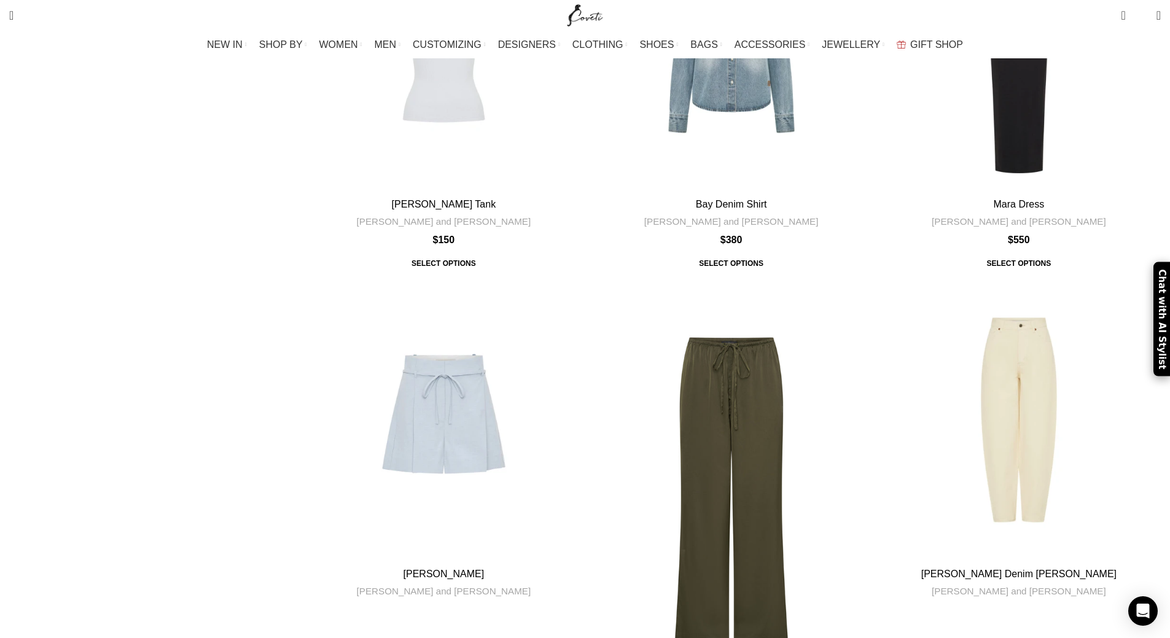
scroll to position [1044, 0]
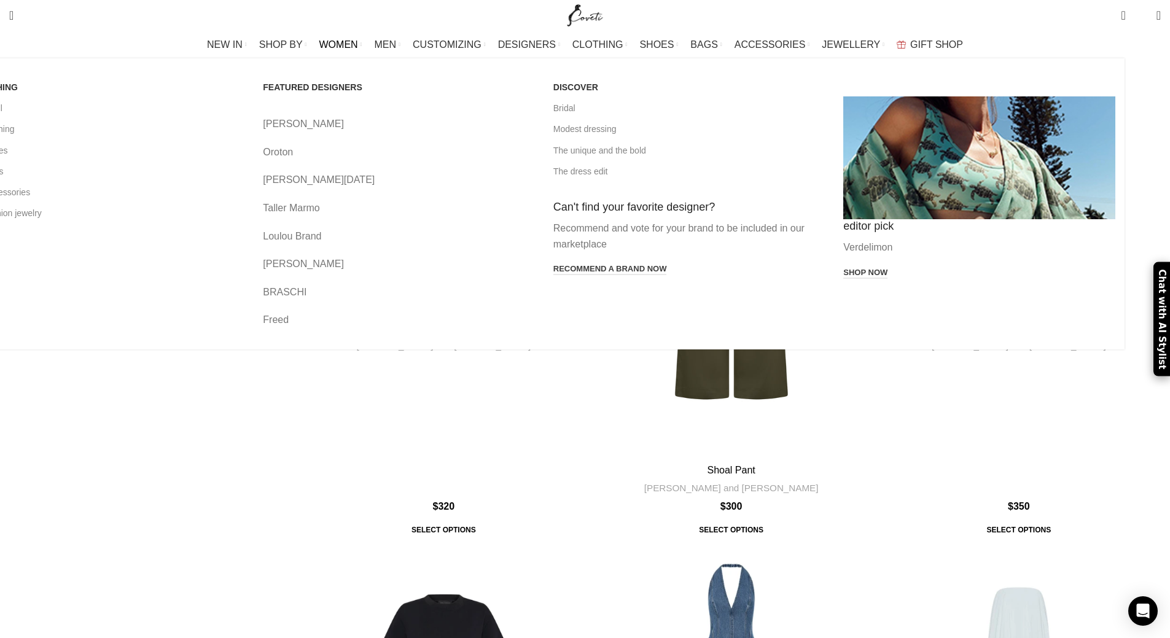
click at [358, 43] on span "WOMEN" at bounding box center [338, 45] width 39 height 12
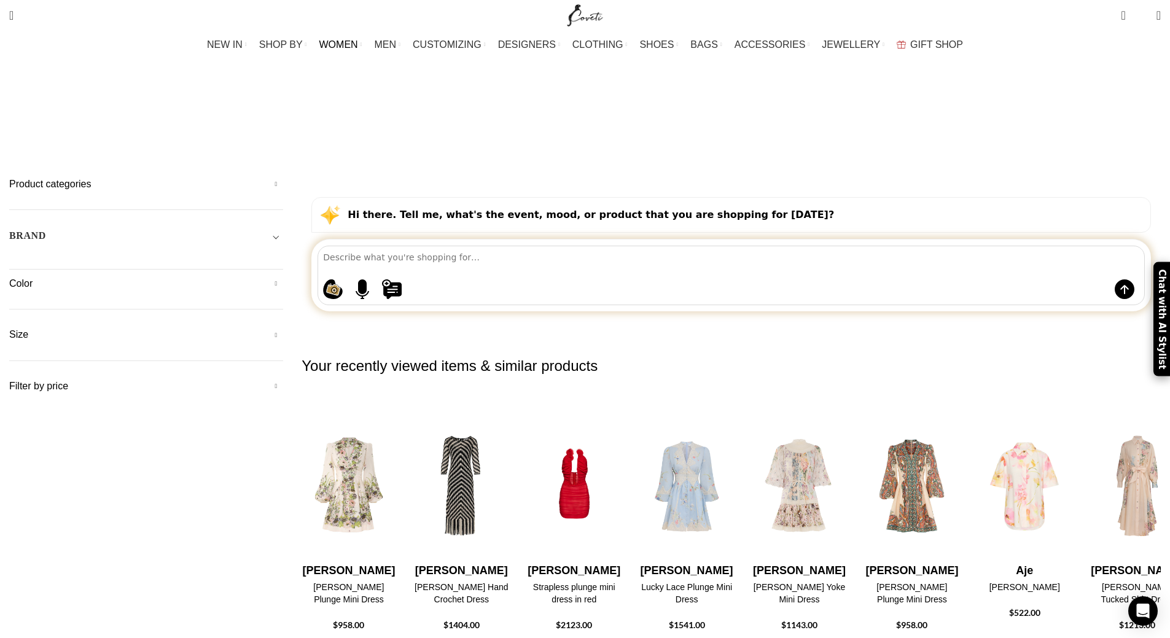
click at [233, 328] on h5 "Size" at bounding box center [146, 335] width 274 height 14
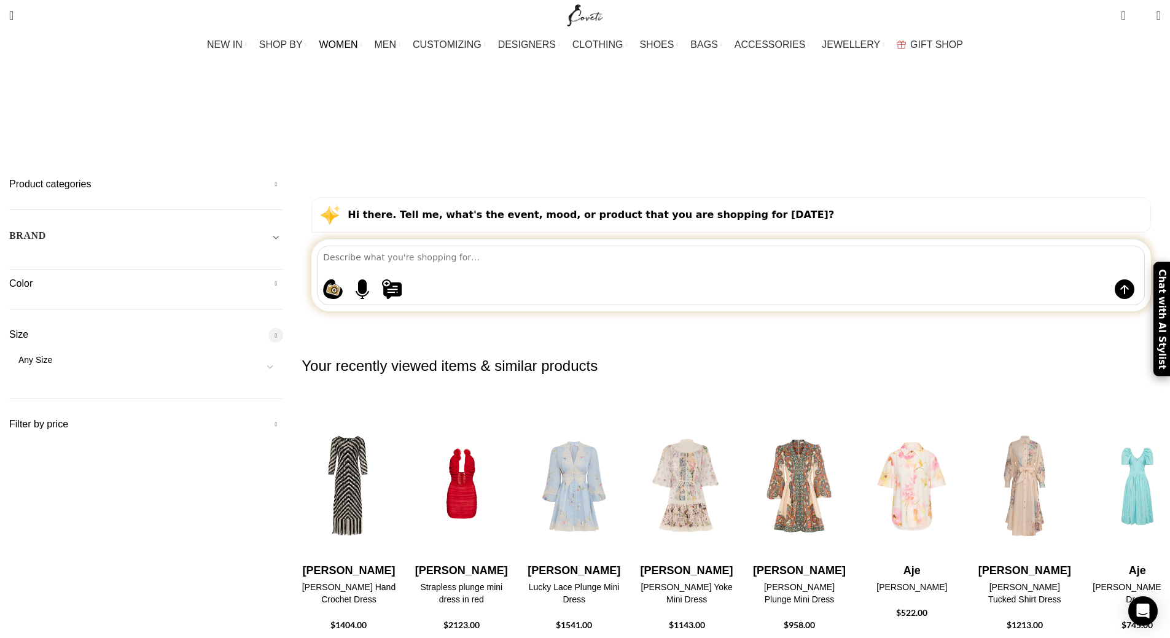
click at [283, 354] on span at bounding box center [270, 367] width 26 height 26
select select "s"
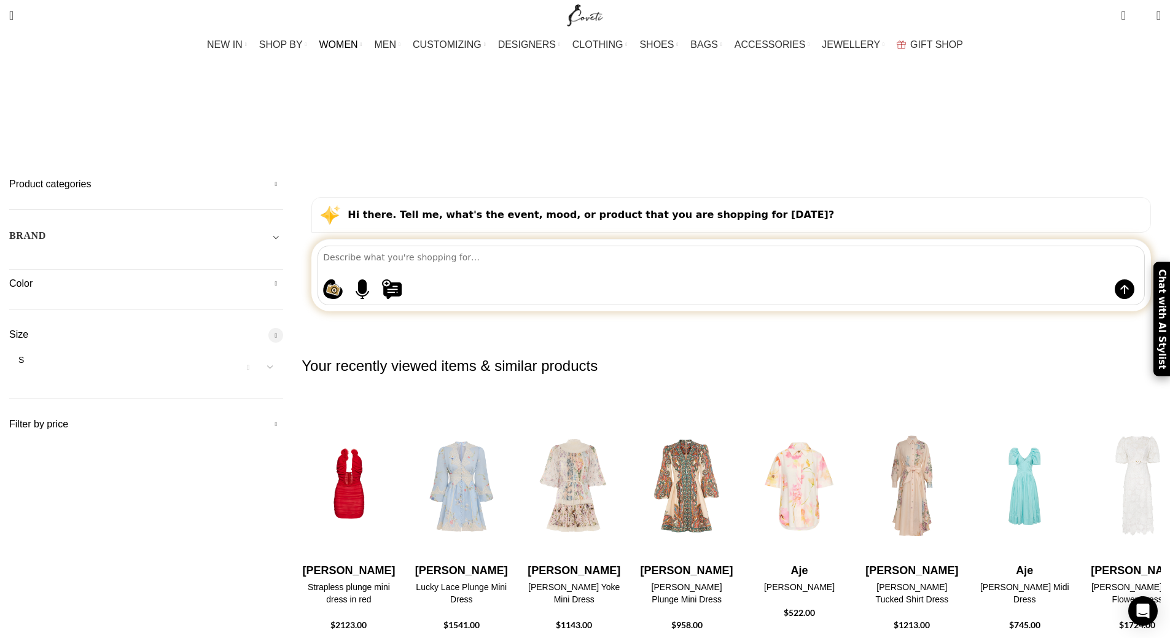
click at [283, 417] on h5 "Filter by price" at bounding box center [146, 424] width 274 height 14
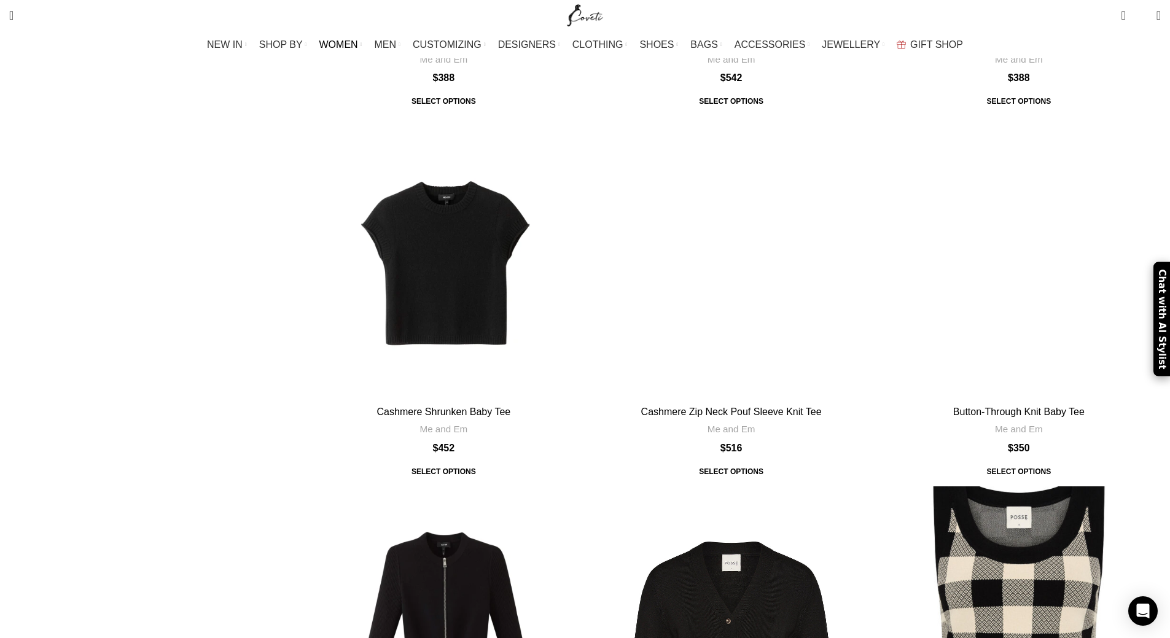
scroll to position [1412, 0]
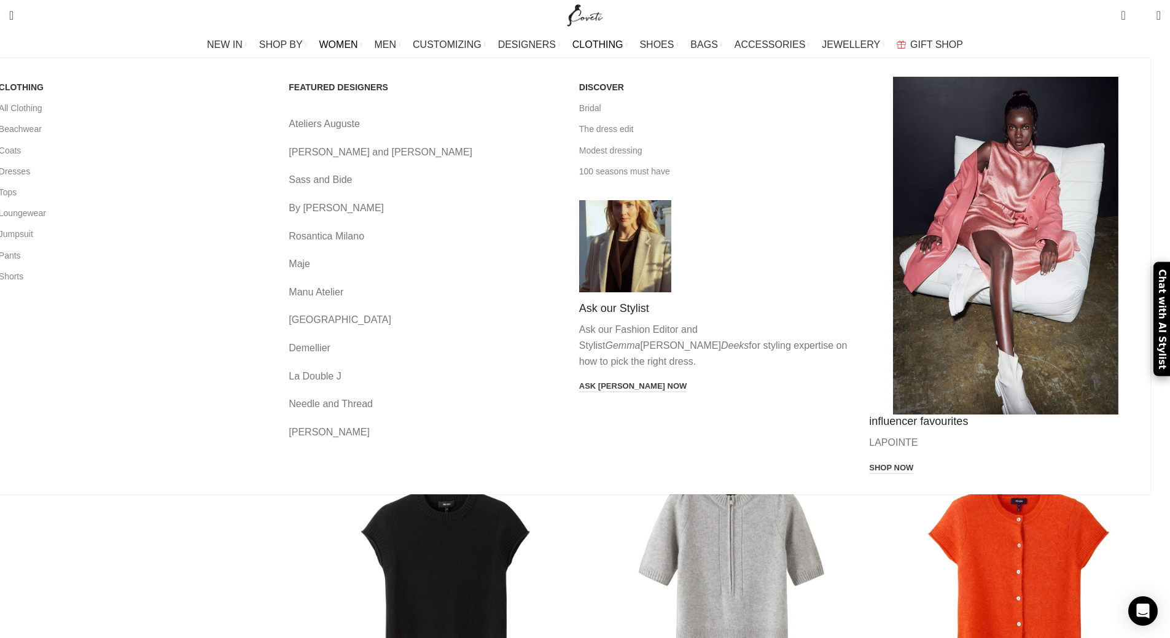
click at [591, 43] on span "CLOTHING" at bounding box center [597, 45] width 51 height 12
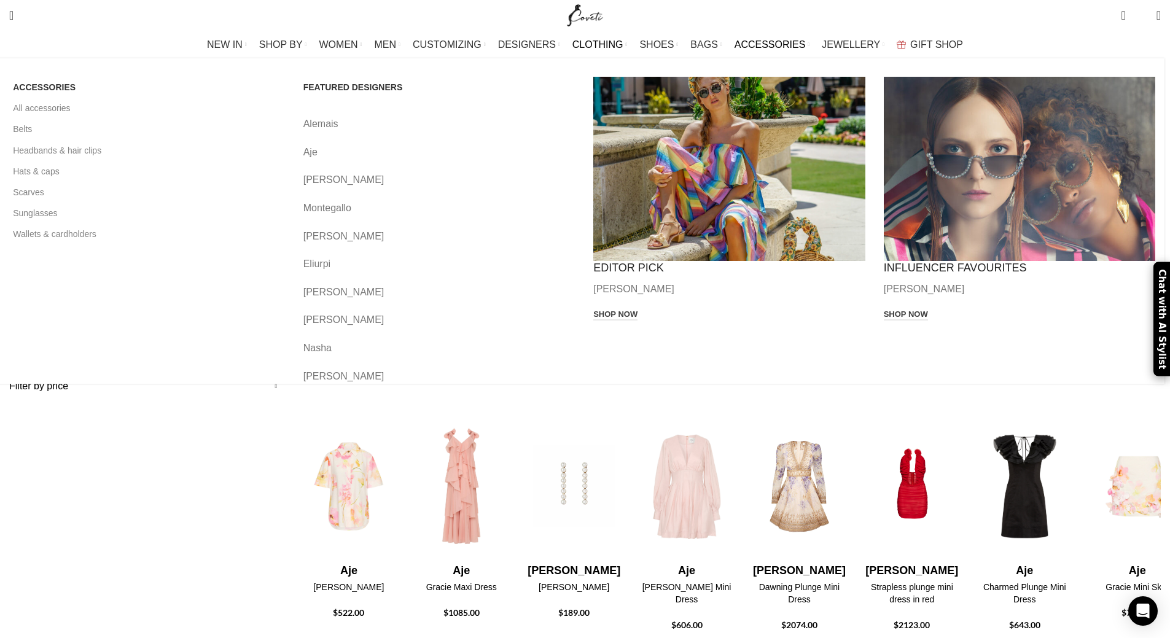
click at [753, 47] on span "ACCESSORIES" at bounding box center [769, 45] width 71 height 12
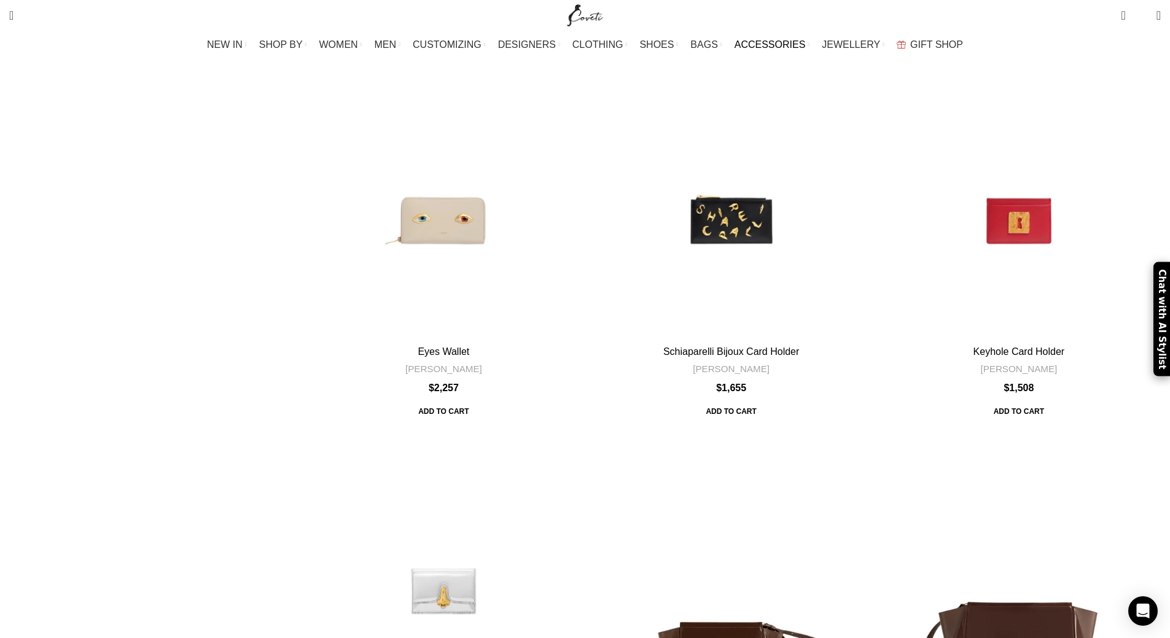
scroll to position [4052, 0]
